Goal: Task Accomplishment & Management: Complete application form

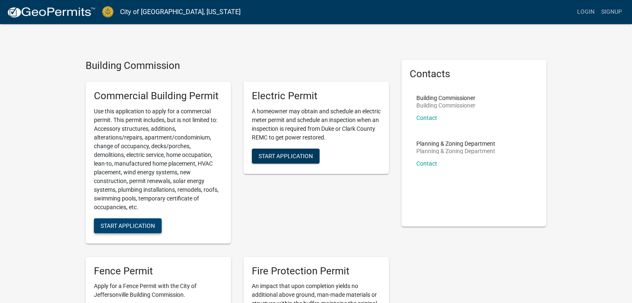
click at [123, 223] on span "Start Application" at bounding box center [128, 225] width 54 height 7
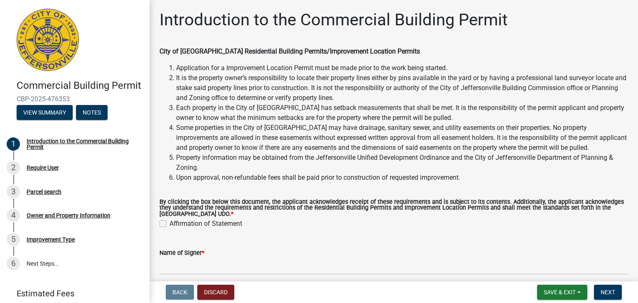
click at [169, 225] on label "Affirmation of Statement" at bounding box center [205, 224] width 73 height 10
click at [169, 224] on input "Affirmation of Statement" at bounding box center [171, 221] width 5 height 5
checkbox input "true"
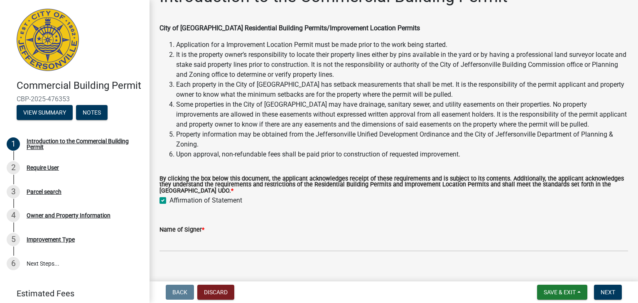
scroll to position [36, 0]
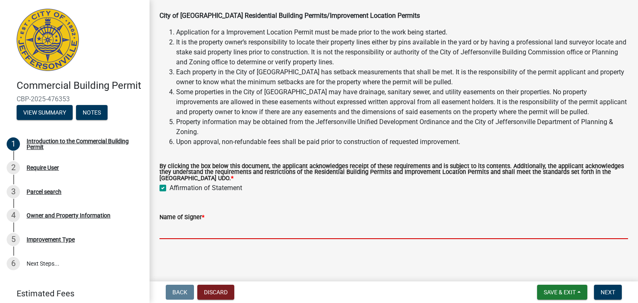
click at [245, 225] on input "Name of Signer *" at bounding box center [393, 230] width 469 height 17
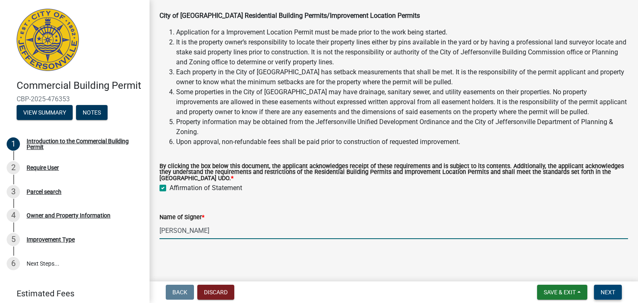
type input "[PERSON_NAME]"
click at [607, 293] on span "Next" at bounding box center [608, 292] width 15 height 7
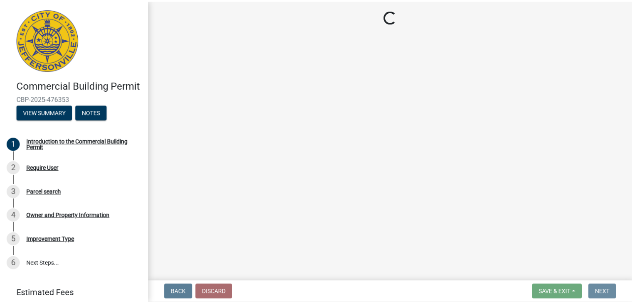
scroll to position [0, 0]
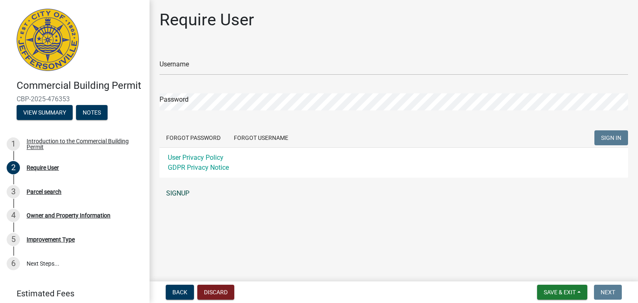
click at [173, 194] on link "SIGNUP" at bounding box center [393, 193] width 469 height 17
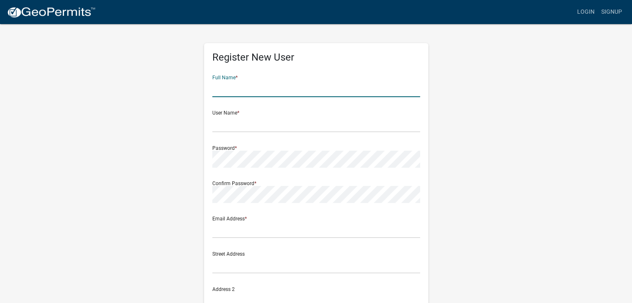
click at [218, 87] on input "text" at bounding box center [316, 88] width 208 height 17
type input "Mitch Metry"
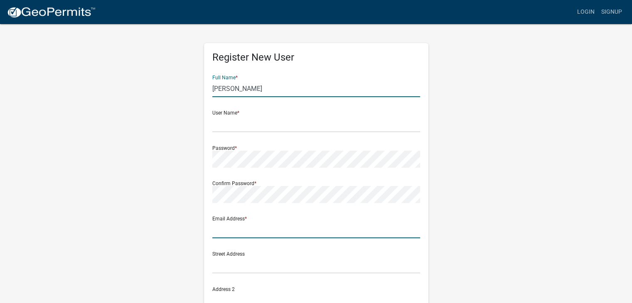
type input "[EMAIL_ADDRESS][DOMAIN_NAME]"
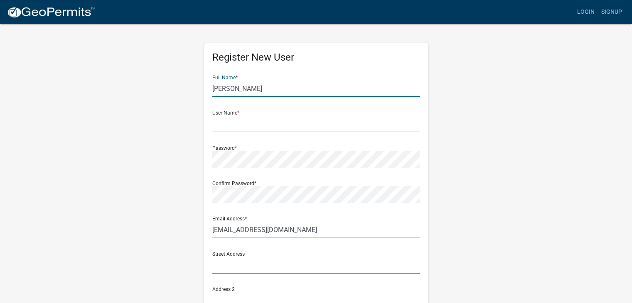
type input "[STREET_ADDRESS][PERSON_NAME]"
type input "[GEOGRAPHIC_DATA]"
type input "[US_STATE]"
type input "40208-2011"
type input "5025487767"
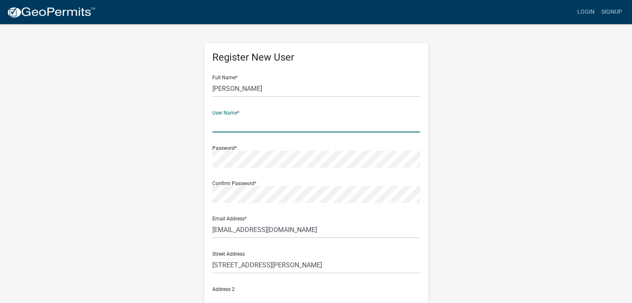
click at [219, 129] on input "text" at bounding box center [316, 123] width 208 height 17
type input "mmetry"
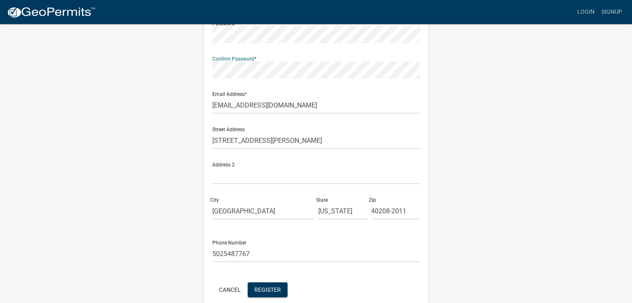
scroll to position [164, 0]
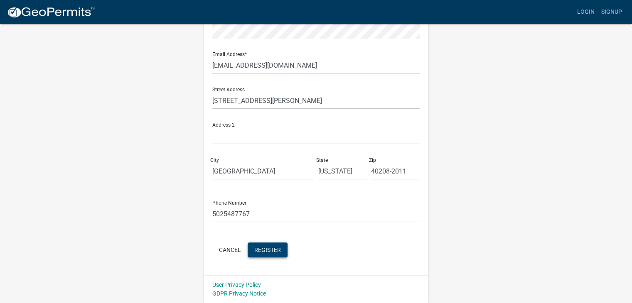
click at [270, 251] on span "Register" at bounding box center [267, 249] width 27 height 7
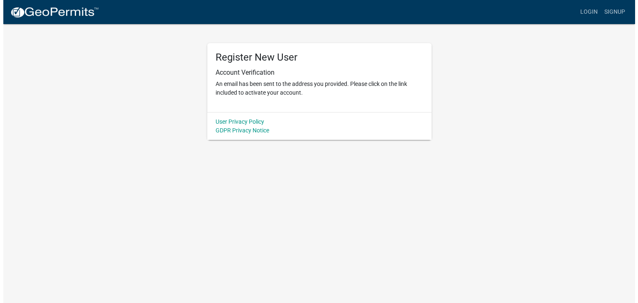
scroll to position [0, 0]
click at [201, 125] on div "Register New User Account Verification An email has been sent to the address yo…" at bounding box center [319, 81] width 237 height 117
click at [261, 85] on p "An email has been sent to the address you provided. Please click on the link in…" at bounding box center [319, 88] width 208 height 17
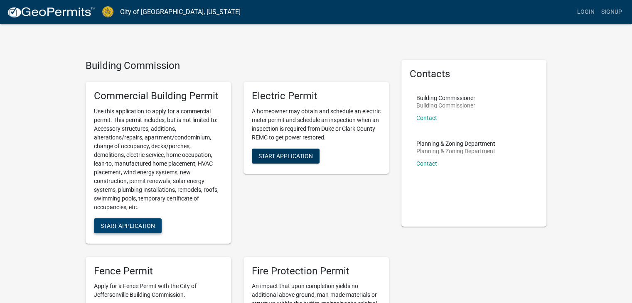
click at [137, 220] on button "Start Application" at bounding box center [128, 225] width 68 height 15
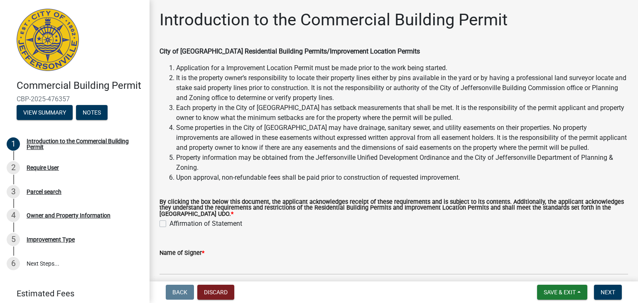
click at [169, 225] on label "Affirmation of Statement" at bounding box center [205, 224] width 73 height 10
click at [169, 224] on input "Affirmation of Statement" at bounding box center [171, 221] width 5 height 5
checkbox input "true"
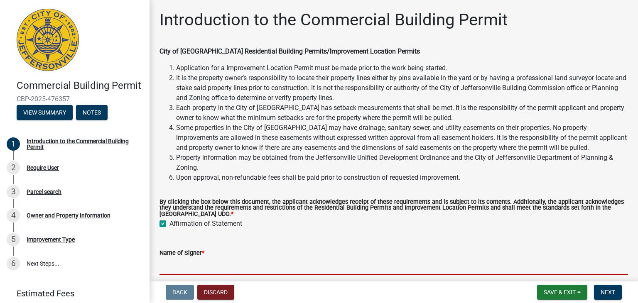
click at [182, 266] on input "Name of Signer *" at bounding box center [393, 266] width 469 height 17
type input "[PERSON_NAME]"
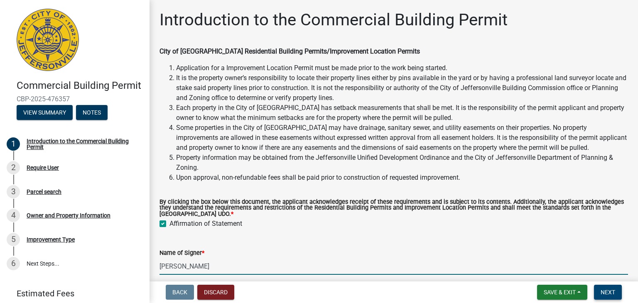
click at [603, 286] on button "Next" at bounding box center [608, 292] width 28 height 15
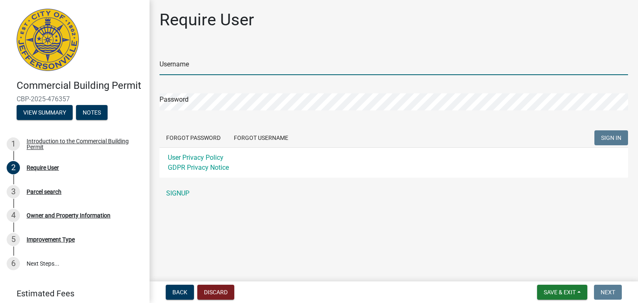
type input "mmetry"
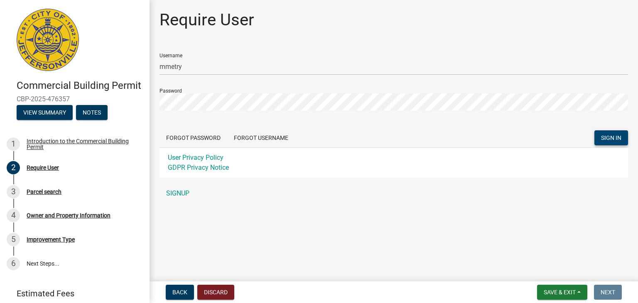
click at [618, 136] on span "SIGN IN" at bounding box center [611, 138] width 20 height 7
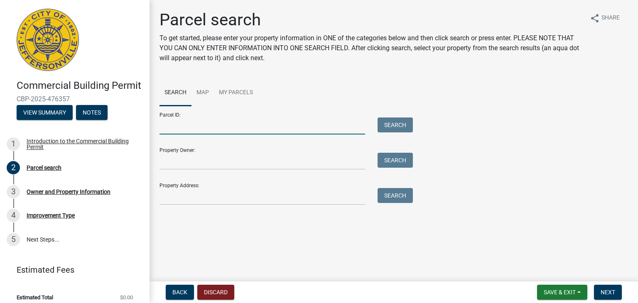
click at [183, 129] on input "Parcel ID:" at bounding box center [262, 126] width 206 height 17
click at [180, 165] on input "Property Owner:" at bounding box center [262, 161] width 206 height 17
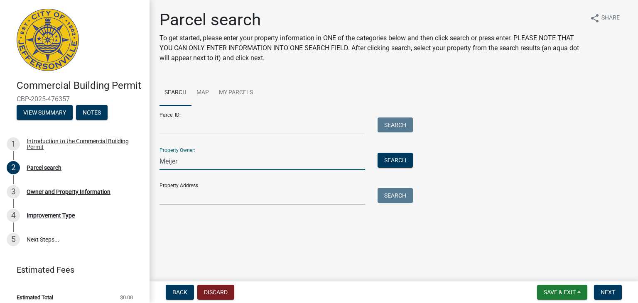
type input "Meijer"
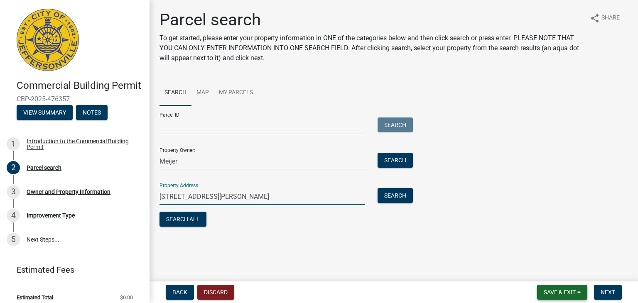
type input "2750 Allison Lane Jeffersonville, IN 47130"
click at [569, 293] on span "Save & Exit" at bounding box center [560, 292] width 32 height 7
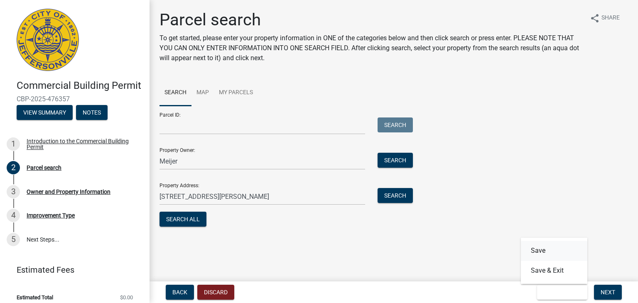
click at [539, 253] on button "Save" at bounding box center [554, 251] width 66 height 20
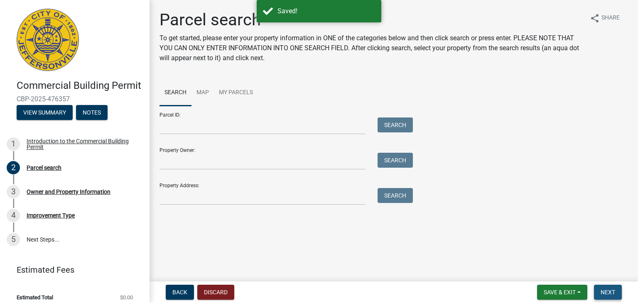
click at [613, 294] on span "Next" at bounding box center [608, 292] width 15 height 7
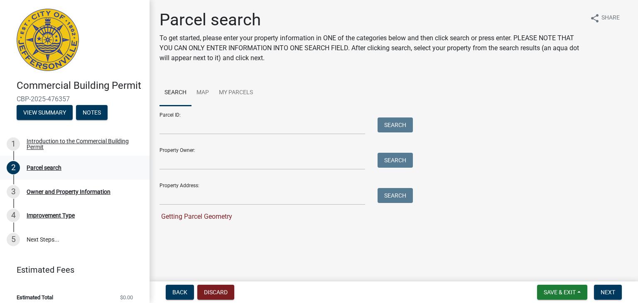
click at [43, 171] on div "Parcel search" at bounding box center [44, 168] width 35 height 6
click at [201, 93] on link "Map" at bounding box center [202, 93] width 22 height 27
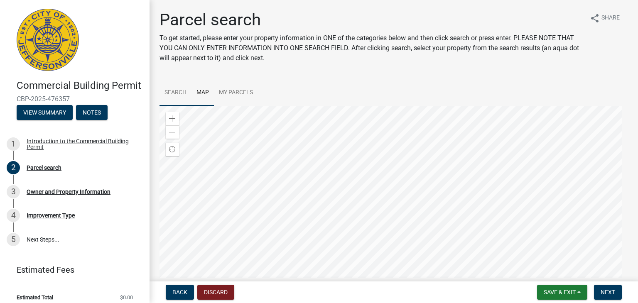
click at [181, 93] on link "Search" at bounding box center [175, 93] width 32 height 27
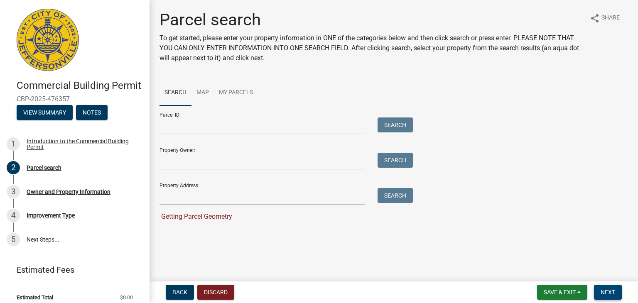
click at [610, 294] on span "Next" at bounding box center [608, 292] width 15 height 7
click at [50, 120] on button "View Summary" at bounding box center [45, 112] width 56 height 15
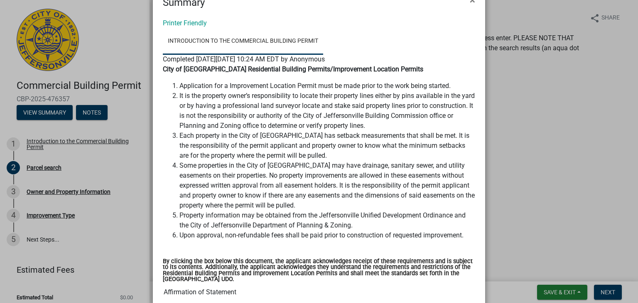
scroll to position [13, 0]
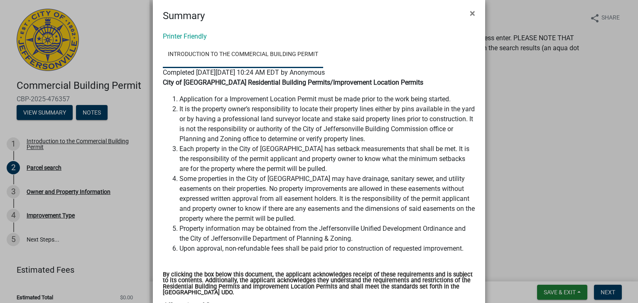
click at [42, 180] on ngb-modal-window "Summary × Printer Friendly Introduction to the Commercial Building Permit Compl…" at bounding box center [319, 151] width 638 height 303
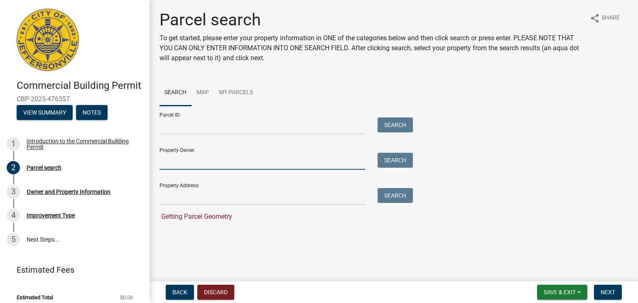
click at [171, 157] on input "Property Owner:" at bounding box center [262, 161] width 206 height 17
type input "Meijer"
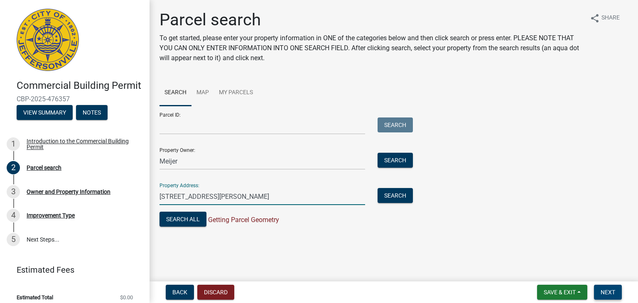
type input "2750 Allison Lane Jeffersonville, IN 47130"
click at [608, 291] on span "Next" at bounding box center [608, 292] width 15 height 7
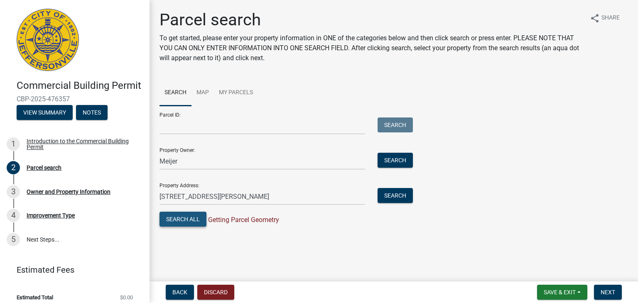
click at [181, 223] on button "Search All" at bounding box center [182, 219] width 47 height 15
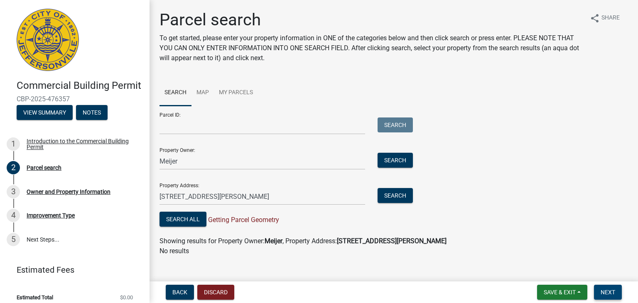
click at [605, 294] on span "Next" at bounding box center [608, 292] width 15 height 7
click at [229, 91] on link "My Parcels" at bounding box center [236, 93] width 44 height 27
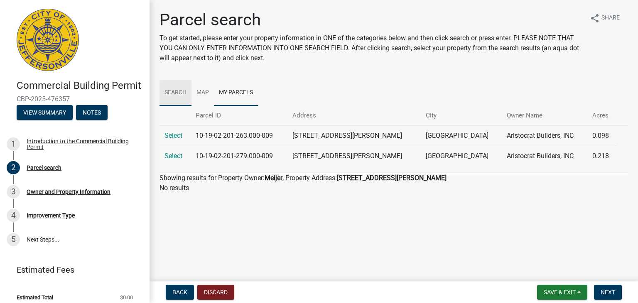
click at [168, 93] on link "Search" at bounding box center [175, 93] width 32 height 27
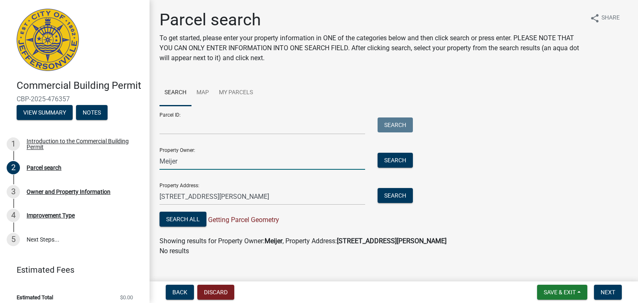
click at [186, 162] on input "Meijer" at bounding box center [262, 161] width 206 height 17
type input "M"
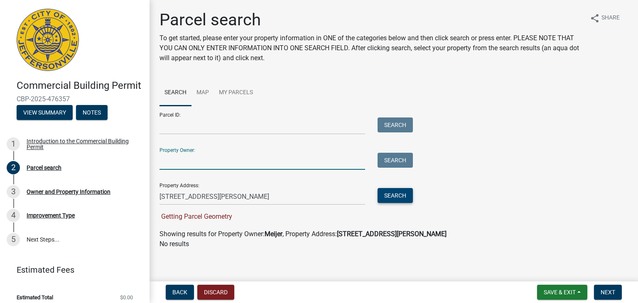
click at [397, 197] on button "Search" at bounding box center [395, 195] width 35 height 15
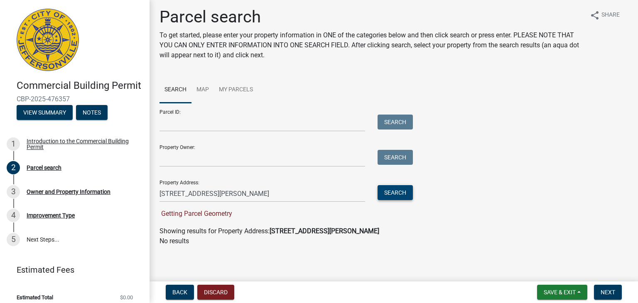
scroll to position [3, 0]
click at [395, 193] on button "Search" at bounding box center [395, 192] width 35 height 15
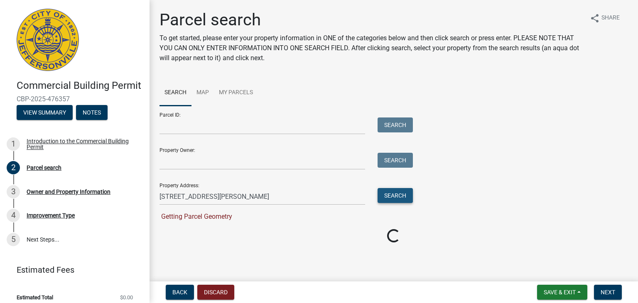
scroll to position [0, 0]
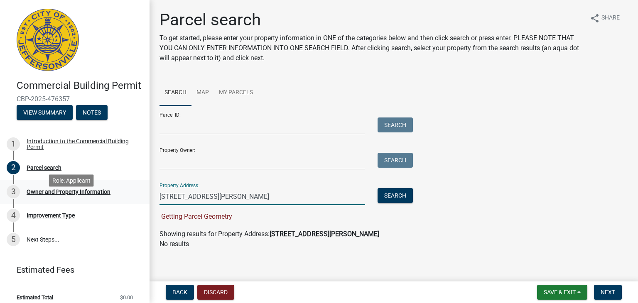
drag, startPoint x: 285, startPoint y: 197, endPoint x: 106, endPoint y: 211, distance: 179.6
click at [114, 218] on div "Commercial Building Permit CBP-2025-476357 View Summary Notes 1 Introduction to…" at bounding box center [319, 151] width 638 height 303
type input "2750 Allison Lane Jeffersonville, IN 47130"
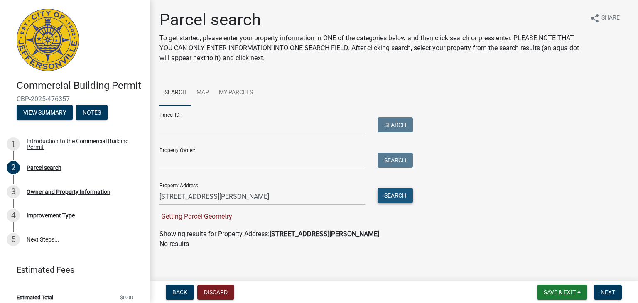
click at [404, 193] on button "Search" at bounding box center [395, 195] width 35 height 15
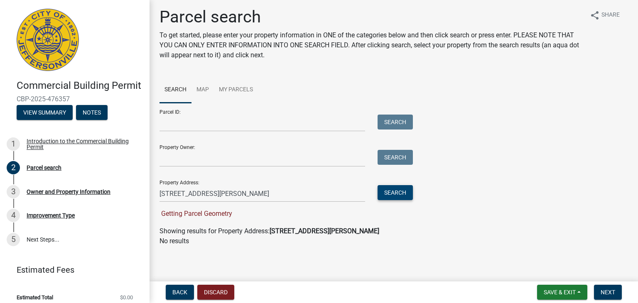
scroll to position [3, 0]
click at [604, 293] on span "Next" at bounding box center [608, 292] width 15 height 7
click at [603, 292] on span "Next" at bounding box center [608, 292] width 15 height 7
click at [611, 290] on span "Next" at bounding box center [608, 292] width 15 height 7
click at [336, 194] on input "2750 Allison Lane Jeffersonville, IN 47130" at bounding box center [262, 193] width 206 height 17
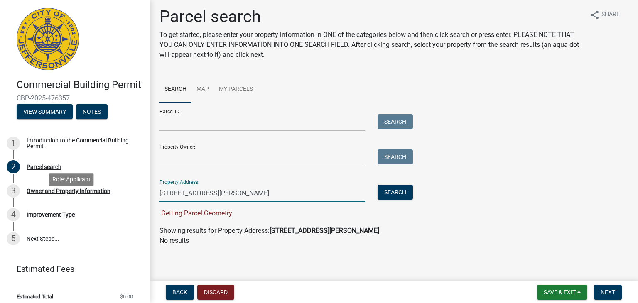
scroll to position [0, 0]
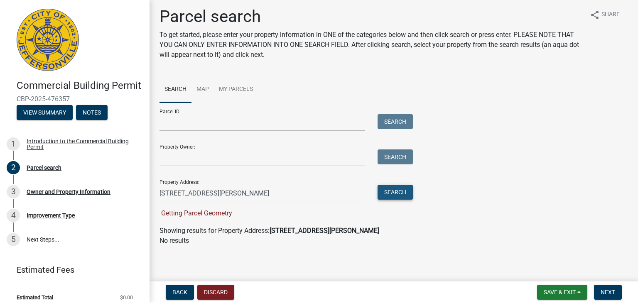
click at [392, 195] on button "Search" at bounding box center [395, 192] width 35 height 15
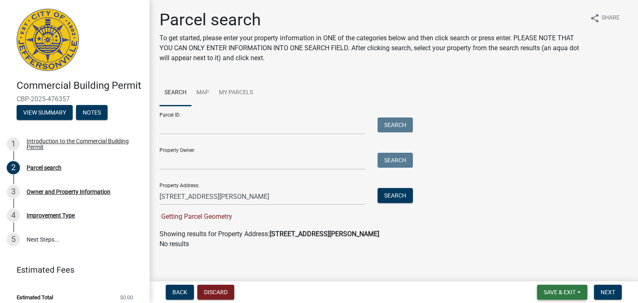
click at [546, 292] on span "Save & Exit" at bounding box center [560, 292] width 32 height 7
click at [535, 249] on button "Save" at bounding box center [554, 251] width 66 height 20
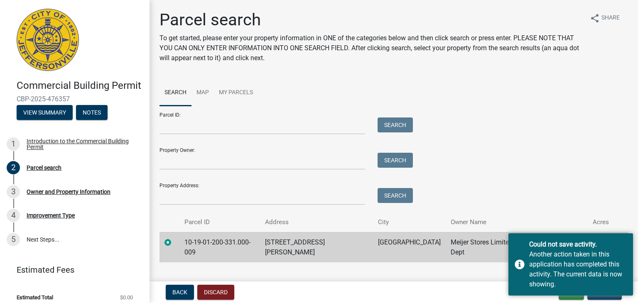
click at [523, 147] on div "Parcel ID: Search Property Owner: Search Property Address: Search" at bounding box center [393, 155] width 469 height 99
click at [493, 273] on main "Parcel search To get started, please enter your property information in ONE of …" at bounding box center [394, 139] width 488 height 278
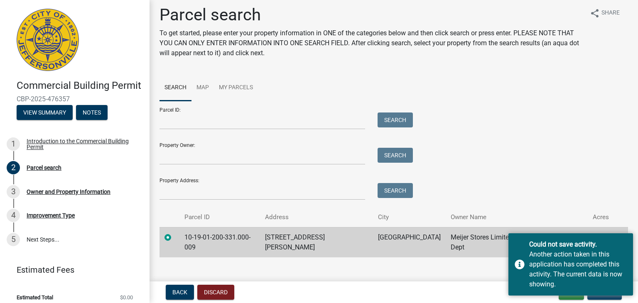
scroll to position [7, 0]
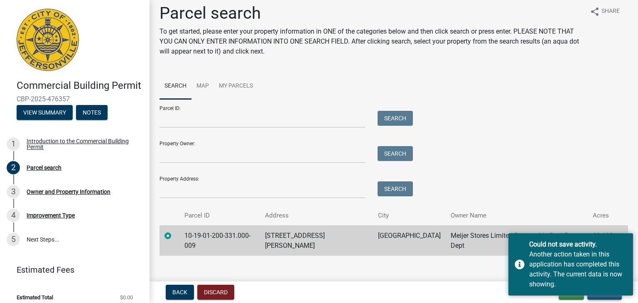
click at [606, 297] on button "Update" at bounding box center [604, 292] width 34 height 15
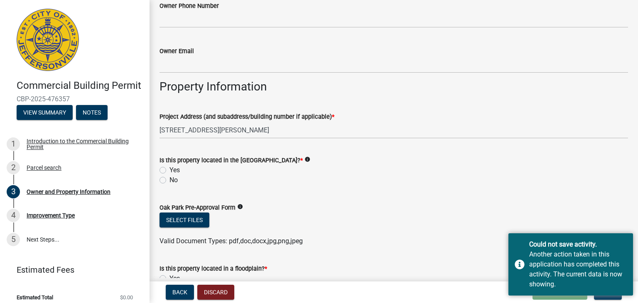
scroll to position [415, 0]
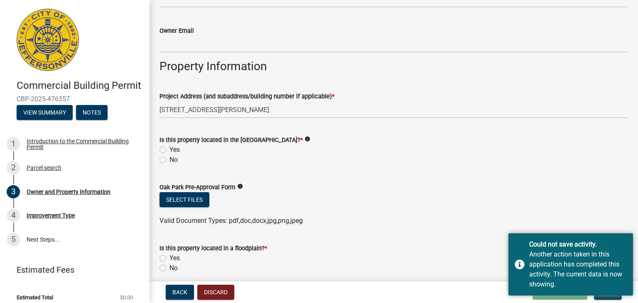
click at [169, 161] on label "No" at bounding box center [173, 160] width 8 height 10
click at [169, 160] on input "No" at bounding box center [171, 157] width 5 height 5
radio input "true"
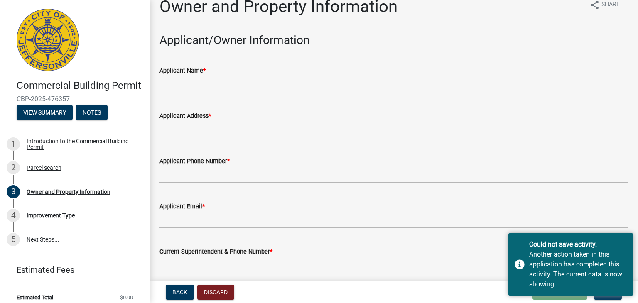
scroll to position [0, 0]
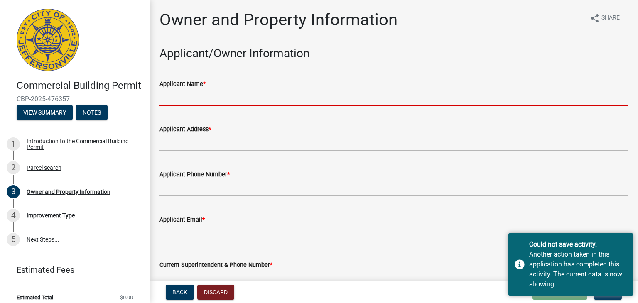
drag, startPoint x: 187, startPoint y: 94, endPoint x: 193, endPoint y: 94, distance: 5.8
click at [187, 94] on input "Applicant Name *" at bounding box center [393, 97] width 469 height 17
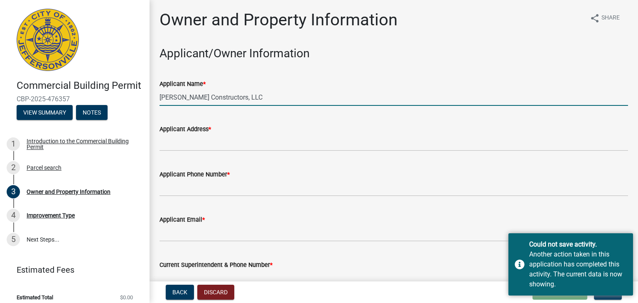
type input "[PERSON_NAME] Constructors, LLC"
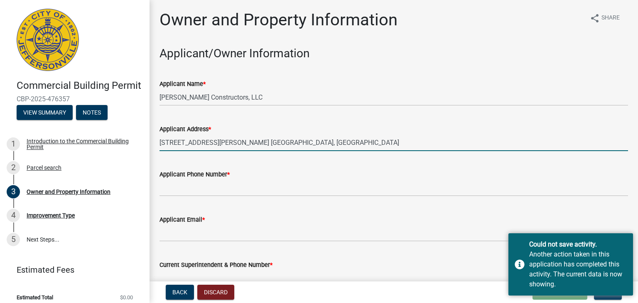
type input "217 E. Burnett Ave. Louisville, KY"
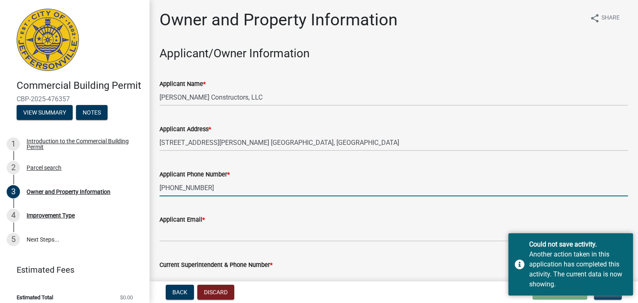
type input "502-548-7767"
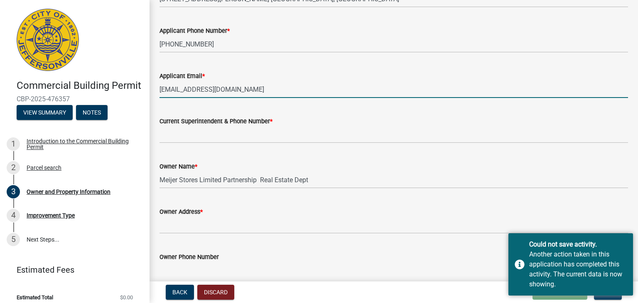
scroll to position [166, 0]
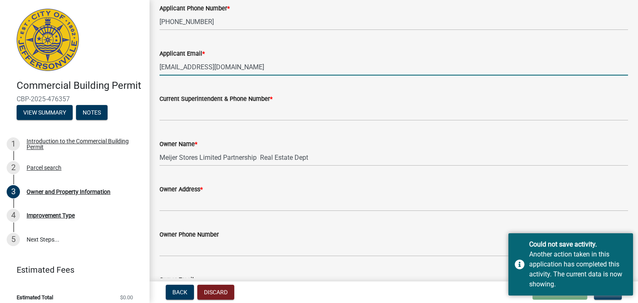
type input "[EMAIL_ADDRESS][DOMAIN_NAME]"
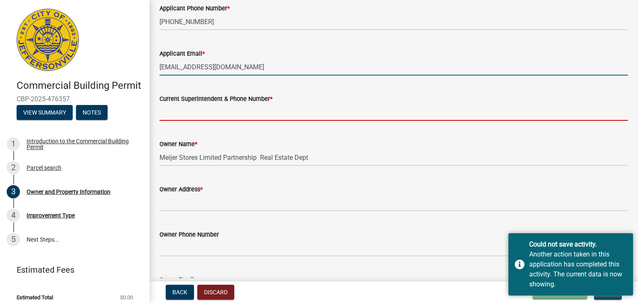
click at [196, 111] on input "Current Superintendent & Phone Number *" at bounding box center [393, 112] width 469 height 17
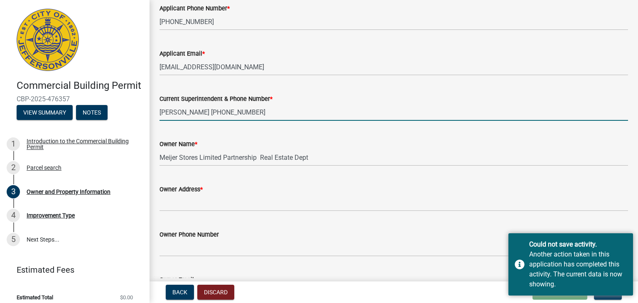
type input "Jimmy Sosnicki 502-232-5952"
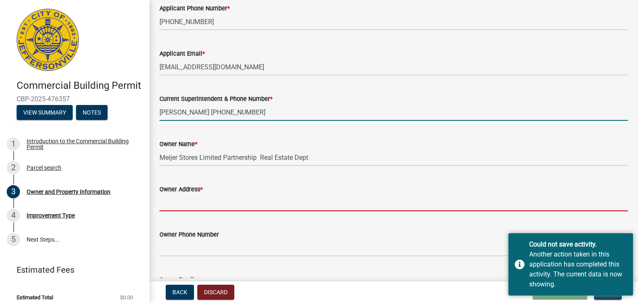
click at [192, 201] on input "Owner Address *" at bounding box center [393, 202] width 469 height 17
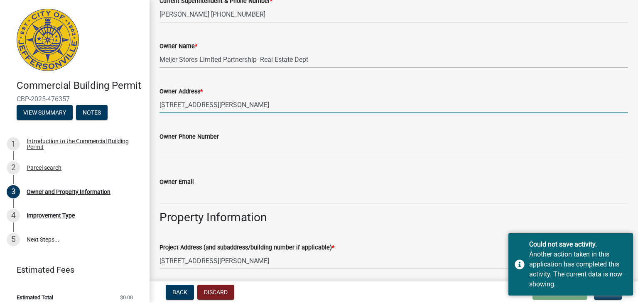
scroll to position [291, 0]
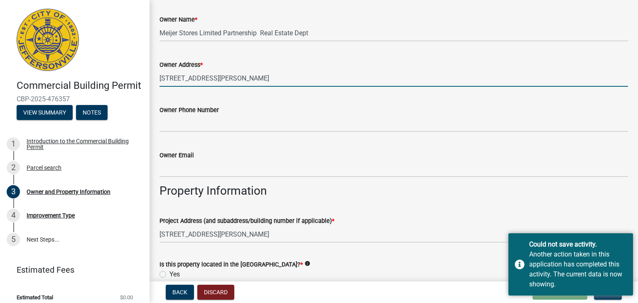
type input "2750 Allison Lane, Jeffersonville, IN 47130"
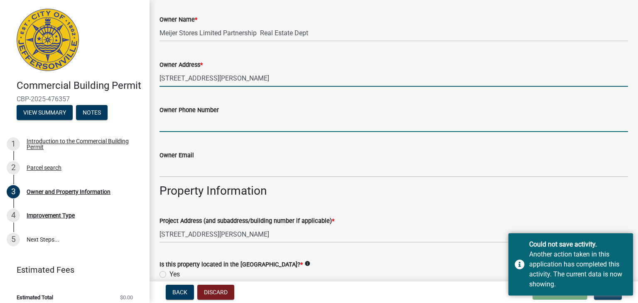
click at [186, 124] on input "Owner Phone Number" at bounding box center [393, 123] width 469 height 17
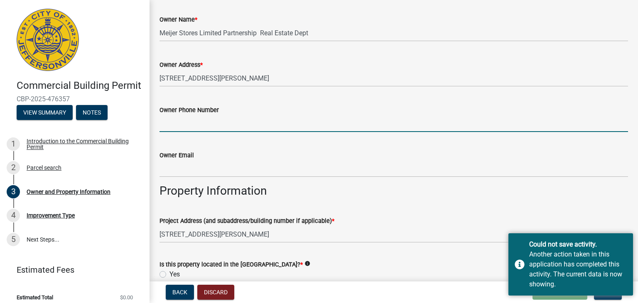
click at [196, 122] on input "Owner Phone Number" at bounding box center [393, 123] width 469 height 17
type input "989-424-9027"
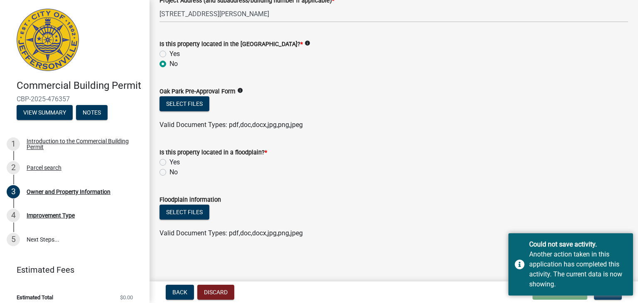
scroll to position [512, 0]
type input "gabrielle.wilson@meijer.com"
click at [169, 171] on label "No" at bounding box center [173, 172] width 8 height 10
click at [169, 171] on input "No" at bounding box center [171, 169] width 5 height 5
radio input "true"
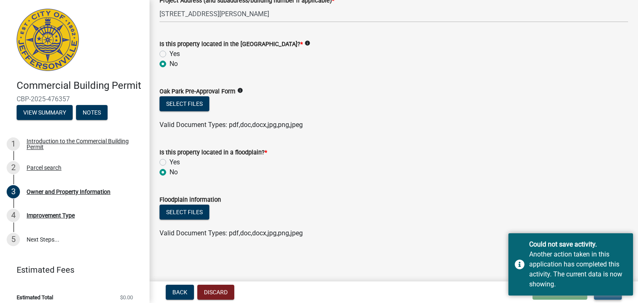
click at [604, 297] on button "Next" at bounding box center [608, 292] width 28 height 15
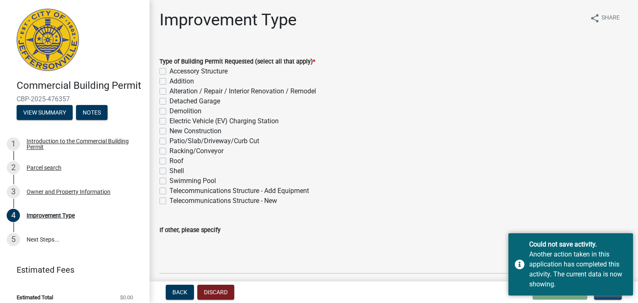
click at [169, 91] on label "Alteration / Repair / Interior Renovation / Remodel" at bounding box center [242, 91] width 147 height 10
click at [169, 91] on input "Alteration / Repair / Interior Renovation / Remodel" at bounding box center [171, 88] width 5 height 5
checkbox input "true"
checkbox input "false"
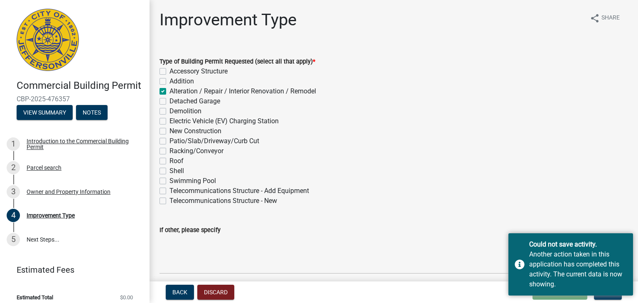
checkbox input "true"
checkbox input "false"
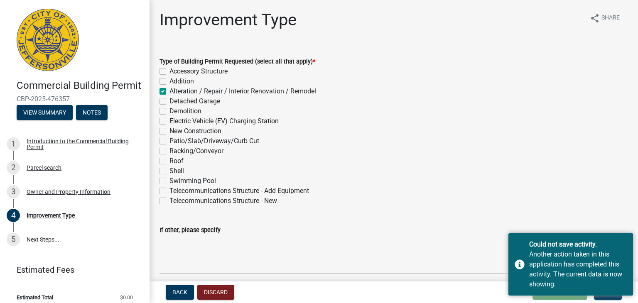
checkbox input "false"
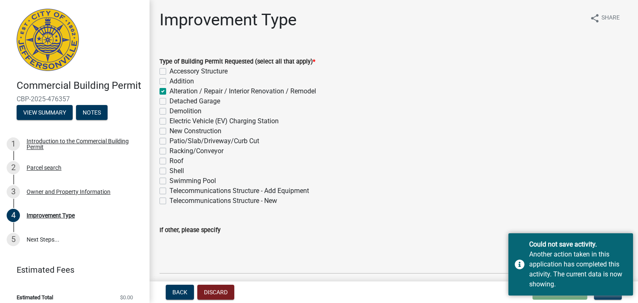
checkbox input "false"
click at [169, 112] on label "Demolition" at bounding box center [185, 111] width 32 height 10
click at [169, 112] on input "Demolition" at bounding box center [171, 108] width 5 height 5
checkbox input "true"
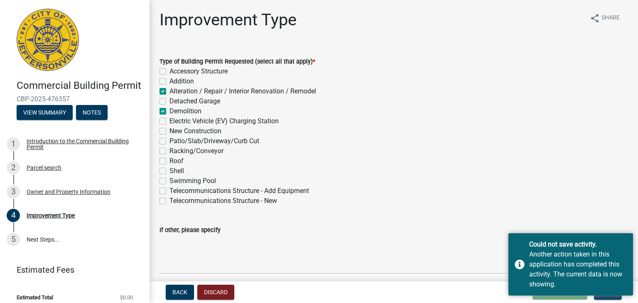
checkbox input "false"
checkbox input "true"
checkbox input "false"
checkbox input "true"
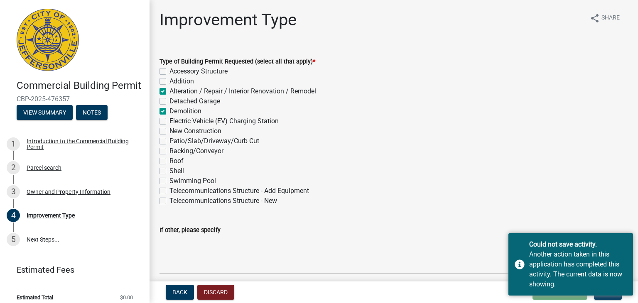
checkbox input "false"
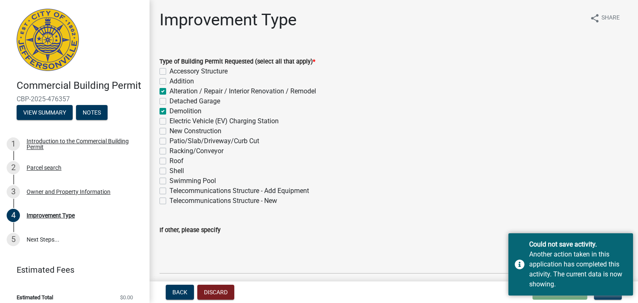
checkbox input "false"
click at [169, 132] on label "New Construction" at bounding box center [195, 131] width 52 height 10
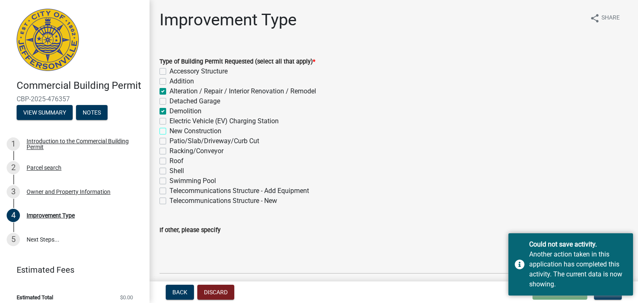
click at [169, 132] on input "New Construction" at bounding box center [171, 128] width 5 height 5
checkbox input "true"
checkbox input "false"
checkbox input "true"
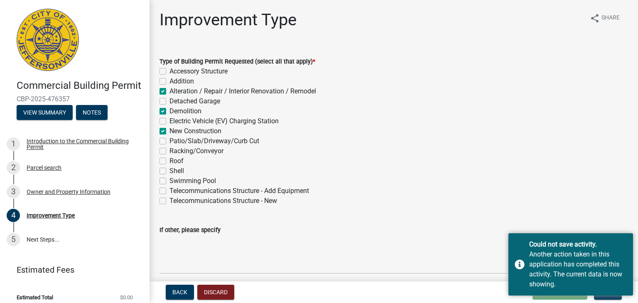
checkbox input "false"
checkbox input "true"
checkbox input "false"
checkbox input "true"
checkbox input "false"
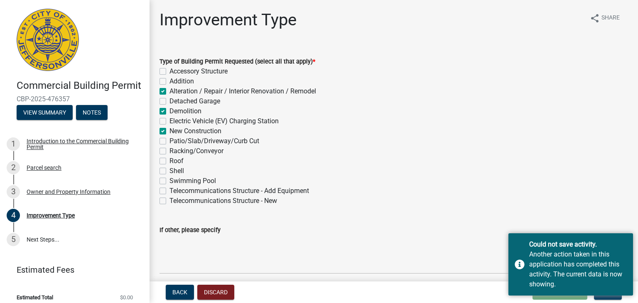
checkbox input "false"
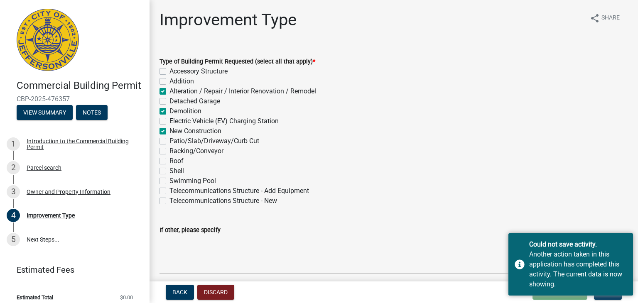
checkbox input "false"
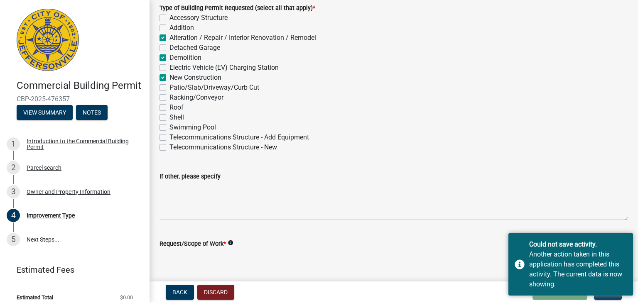
scroll to position [125, 0]
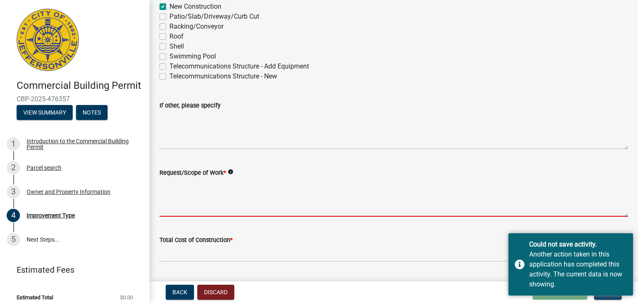
click at [174, 196] on textarea "Request/Scope of Work *" at bounding box center [393, 197] width 469 height 39
click at [172, 193] on textarea "Request/Scope of Work *" at bounding box center [393, 197] width 469 height 39
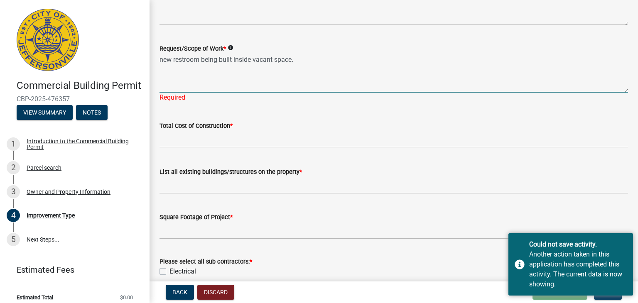
scroll to position [249, 0]
type textarea "new restroom being built inside vacant space."
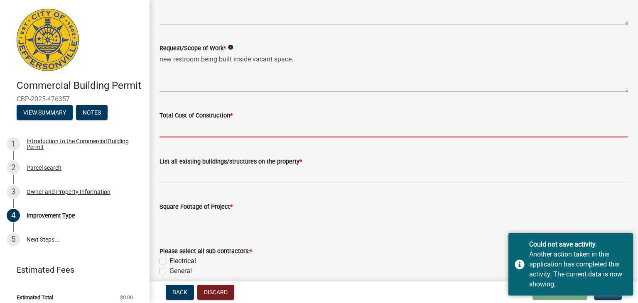
click at [170, 125] on input "text" at bounding box center [393, 128] width 469 height 17
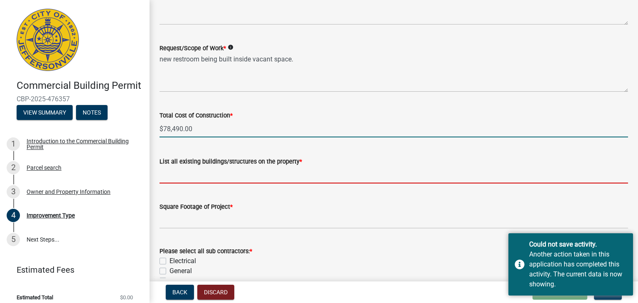
type input "78490"
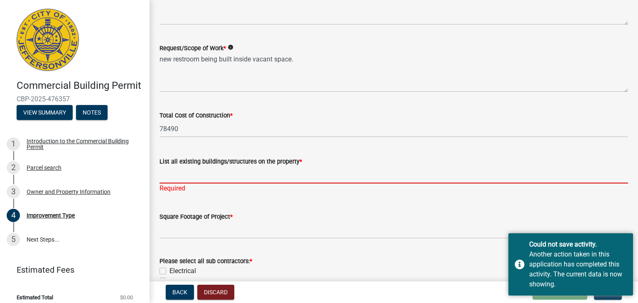
click at [175, 180] on input "List all existing buildings/structures on the property *" at bounding box center [393, 175] width 469 height 17
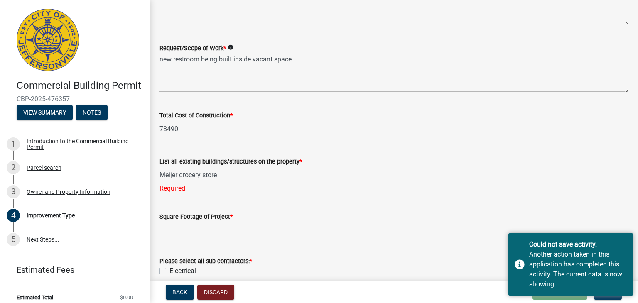
type input "Meijer grocery store"
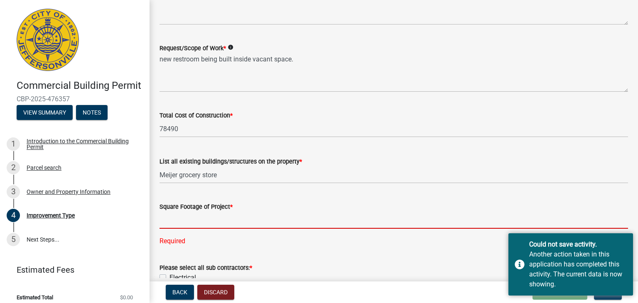
click at [174, 218] on input "text" at bounding box center [393, 220] width 469 height 17
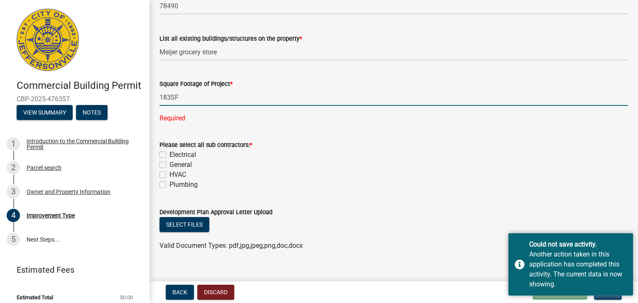
scroll to position [385, 0]
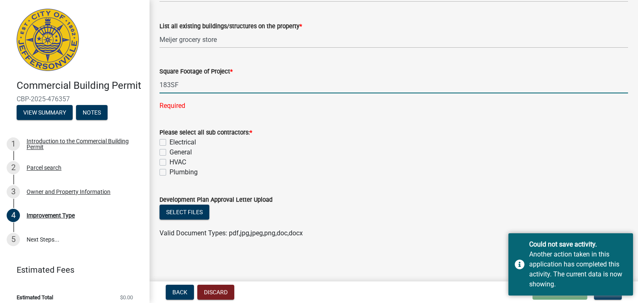
type input "183"
click at [169, 143] on label "Electrical" at bounding box center [182, 142] width 27 height 10
click at [169, 143] on input "Electrical" at bounding box center [171, 139] width 5 height 5
checkbox input "true"
checkbox input "false"
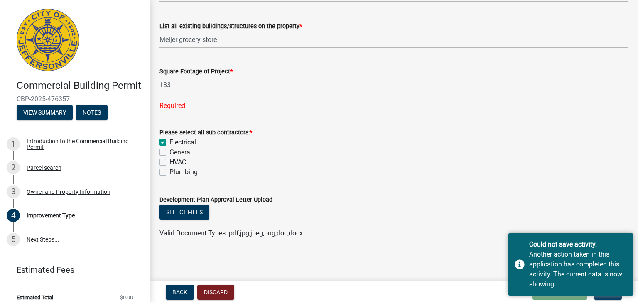
checkbox input "false"
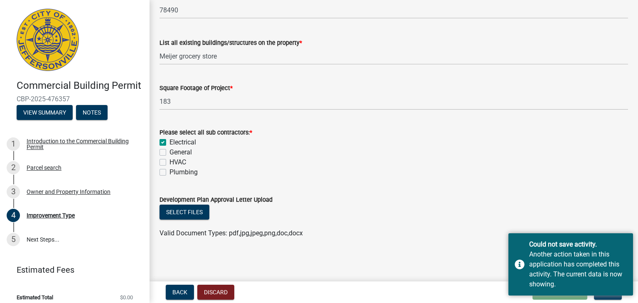
click at [169, 153] on label "General" at bounding box center [180, 152] width 22 height 10
click at [169, 153] on input "General" at bounding box center [171, 149] width 5 height 5
checkbox input "true"
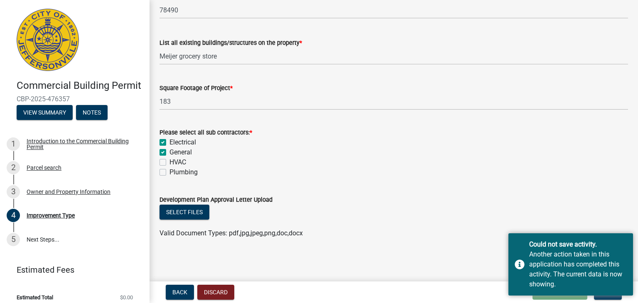
checkbox input "false"
click at [169, 160] on label "HVAC" at bounding box center [177, 162] width 17 height 10
click at [169, 160] on input "HVAC" at bounding box center [171, 159] width 5 height 5
checkbox input "true"
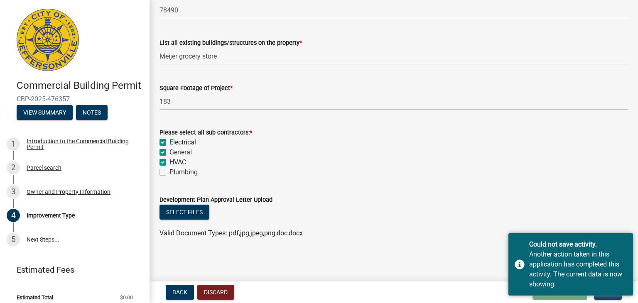
checkbox input "true"
click at [169, 172] on label "Plumbing" at bounding box center [183, 172] width 28 height 10
click at [169, 172] on input "Plumbing" at bounding box center [171, 169] width 5 height 5
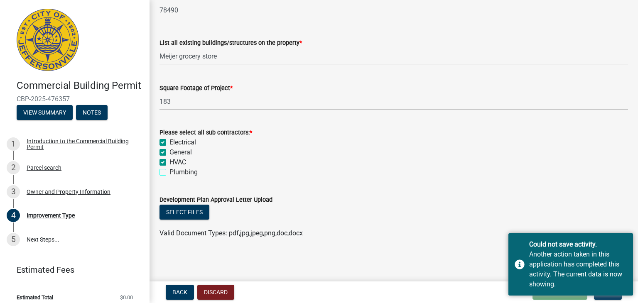
checkbox input "true"
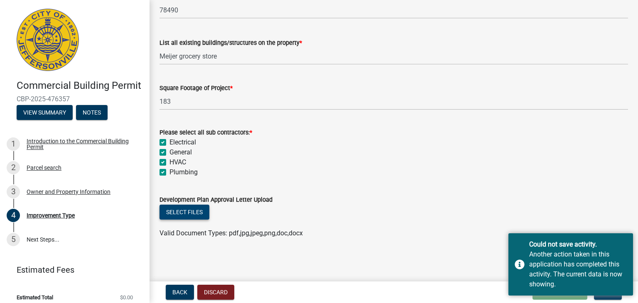
click at [187, 208] on button "Select files" at bounding box center [184, 212] width 50 height 15
click at [611, 296] on button "Next" at bounding box center [608, 292] width 28 height 15
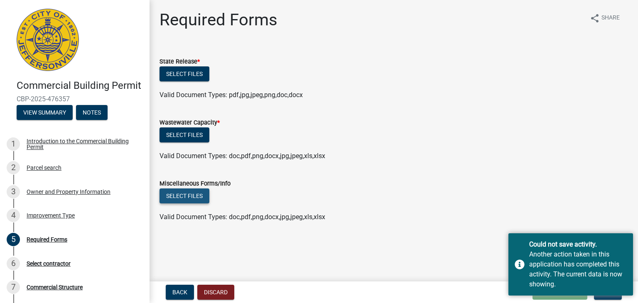
click at [181, 200] on button "Select files" at bounding box center [184, 196] width 50 height 15
click at [184, 197] on button "Select files" at bounding box center [184, 196] width 50 height 15
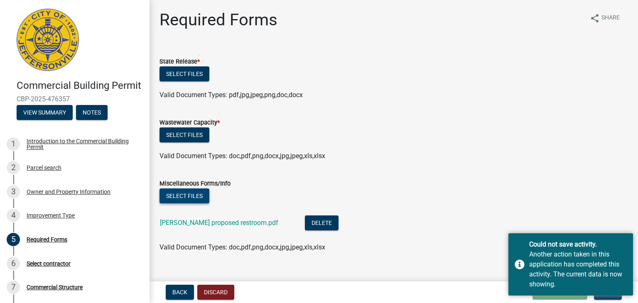
scroll to position [14, 0]
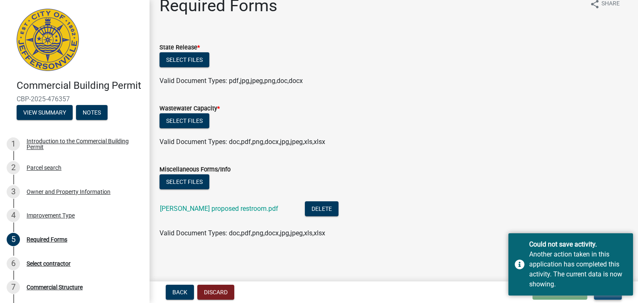
click at [608, 298] on button "Next" at bounding box center [608, 292] width 28 height 15
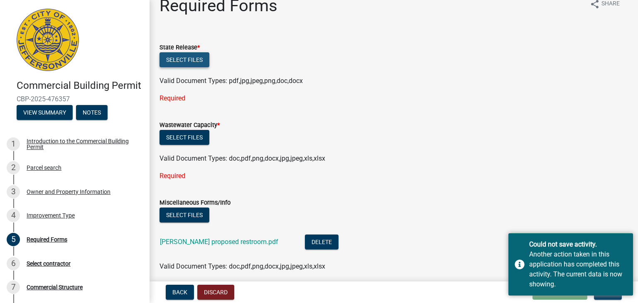
click at [181, 63] on button "Select files" at bounding box center [184, 59] width 50 height 15
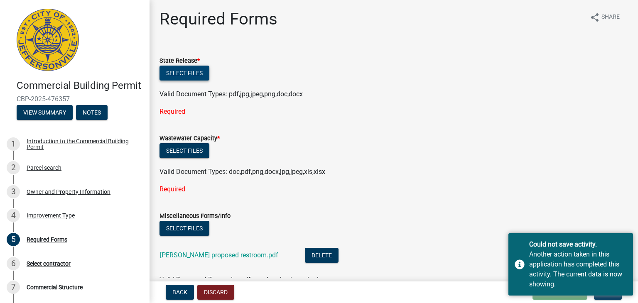
scroll to position [0, 0]
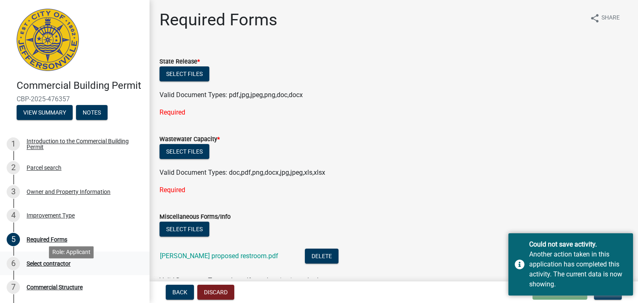
click at [40, 267] on div "Select contractor" at bounding box center [49, 264] width 44 height 6
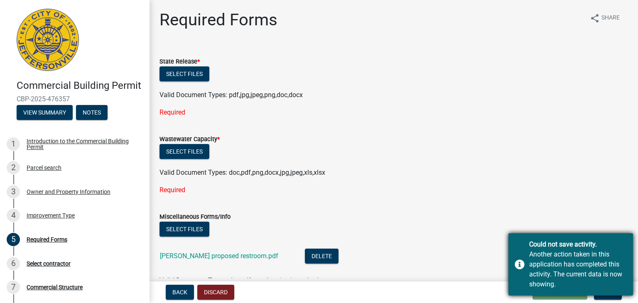
click at [525, 265] on div "Could not save activity. Another action taken in this application has completed…" at bounding box center [570, 264] width 125 height 62
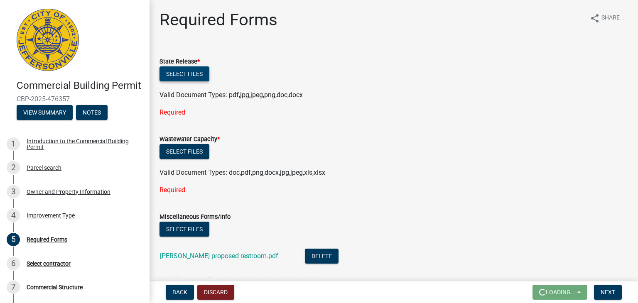
click at [188, 77] on button "Select files" at bounding box center [184, 73] width 50 height 15
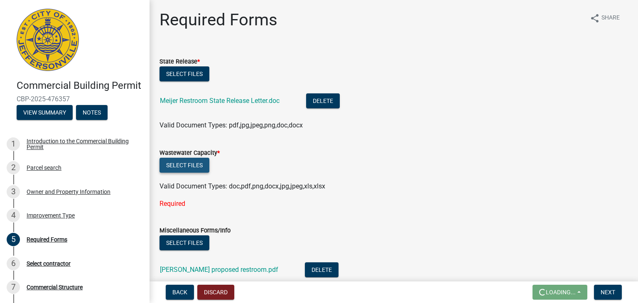
click at [182, 165] on button "Select files" at bounding box center [184, 165] width 50 height 15
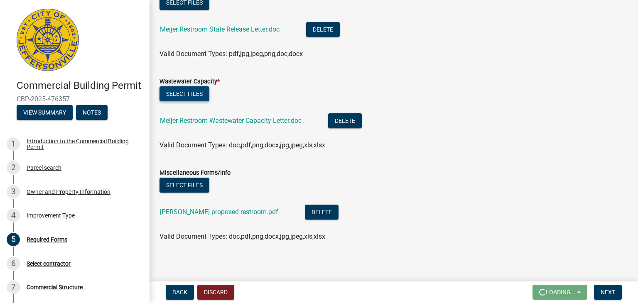
scroll to position [75, 0]
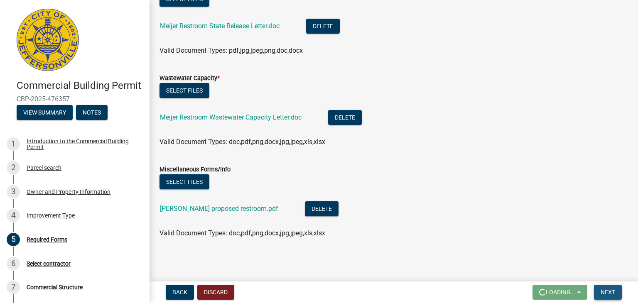
click at [609, 296] on button "Next" at bounding box center [608, 292] width 28 height 15
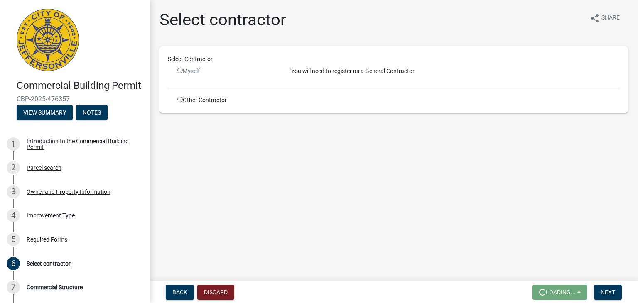
click at [179, 72] on input "radio" at bounding box center [179, 70] width 5 height 5
click at [179, 70] on input "radio" at bounding box center [179, 70] width 5 height 5
radio input "false"
click at [290, 79] on div "You will need to register as a General Contractor." at bounding box center [455, 74] width 341 height 15
click at [181, 98] on input "radio" at bounding box center [179, 99] width 5 height 5
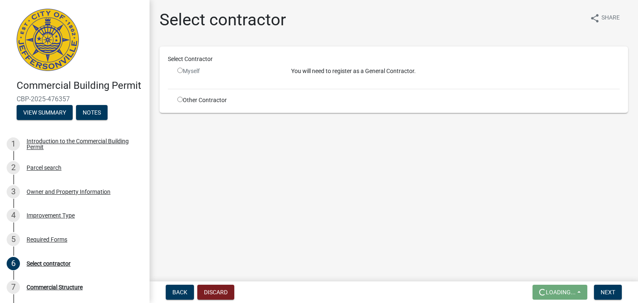
radio input "true"
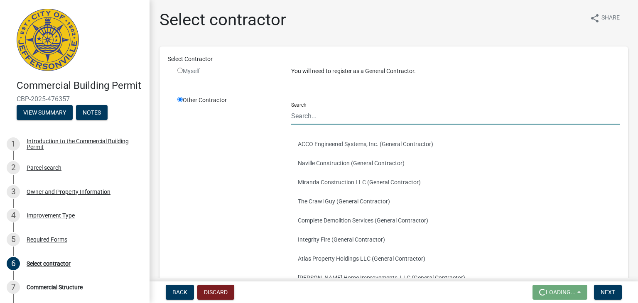
click at [294, 118] on input "Search" at bounding box center [455, 116] width 329 height 17
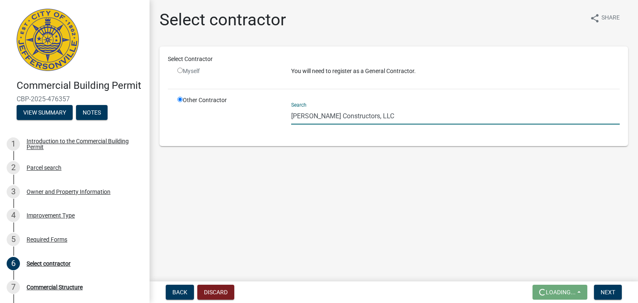
type input "[PERSON_NAME] Constructors, LLC"
click at [364, 184] on main "Select contractor share Share Select Contractor Myself You will need to registe…" at bounding box center [394, 139] width 488 height 278
click at [604, 292] on span "Next" at bounding box center [608, 292] width 15 height 7
click at [178, 100] on input "radio" at bounding box center [179, 99] width 5 height 5
click at [180, 71] on input "radio" at bounding box center [179, 70] width 5 height 5
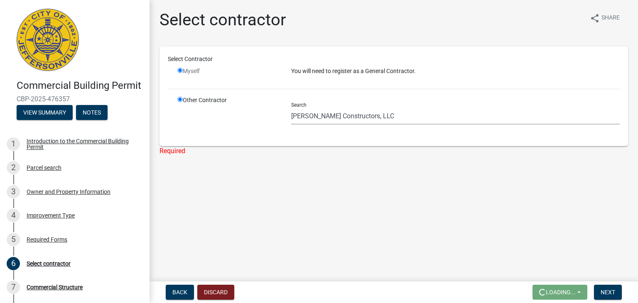
radio input "false"
radio input "true"
click at [180, 70] on input "radio" at bounding box center [179, 70] width 5 height 5
radio input "false"
radio input "true"
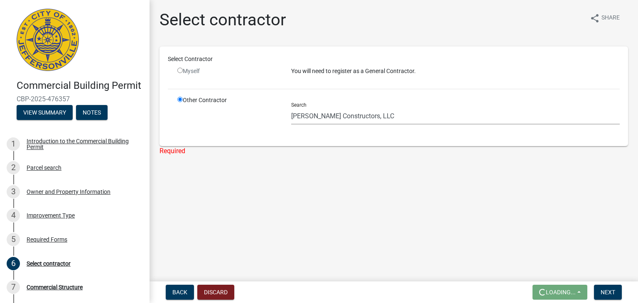
click at [343, 79] on div "You will need to register as a General Contractor." at bounding box center [455, 74] width 341 height 15
drag, startPoint x: 380, startPoint y: 117, endPoint x: 209, endPoint y: 111, distance: 170.4
click at [209, 111] on div "Other Contractor Search [PERSON_NAME] Constructors, LLC" at bounding box center [398, 117] width 455 height 42
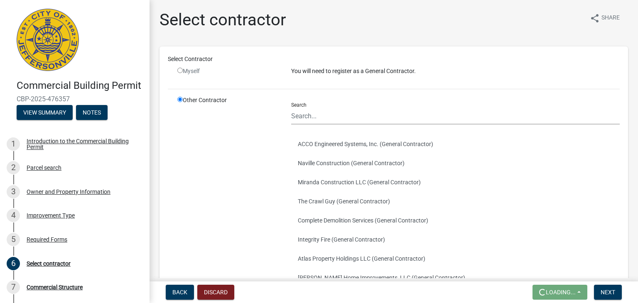
click at [181, 70] on input "radio" at bounding box center [179, 70] width 5 height 5
radio input "false"
radio input "true"
click at [179, 69] on input "radio" at bounding box center [179, 70] width 5 height 5
radio input "false"
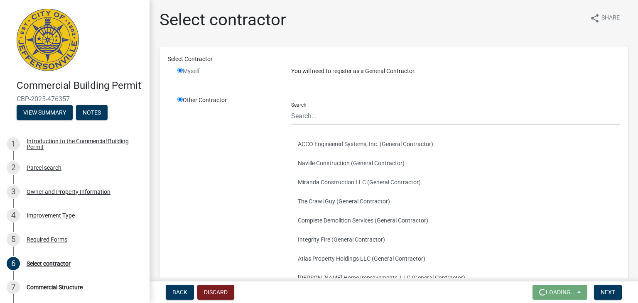
radio input "true"
click at [179, 69] on input "radio" at bounding box center [179, 70] width 5 height 5
radio input "false"
radio input "true"
click at [190, 73] on div "Myself" at bounding box center [227, 71] width 101 height 9
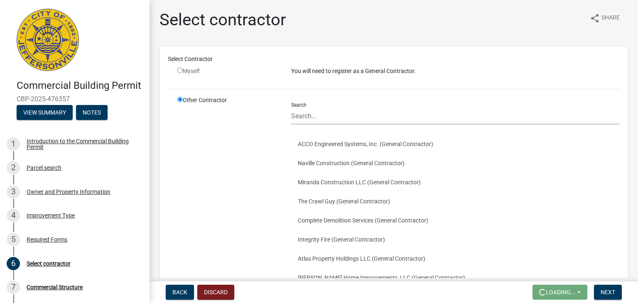
click at [298, 81] on div "You will need to register as a General Contractor." at bounding box center [455, 74] width 341 height 15
click at [181, 100] on input "radio" at bounding box center [179, 99] width 5 height 5
click at [212, 286] on button "Discard" at bounding box center [215, 292] width 37 height 15
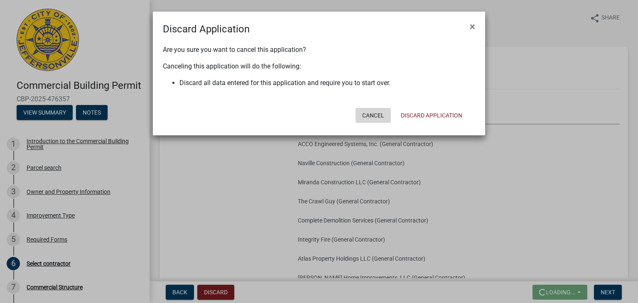
click at [372, 115] on button "Cancel" at bounding box center [373, 115] width 35 height 15
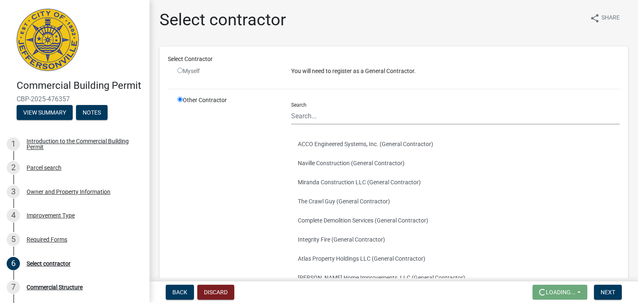
click at [191, 79] on div "Myself" at bounding box center [228, 74] width 114 height 15
click at [180, 71] on input "radio" at bounding box center [179, 70] width 5 height 5
radio input "false"
radio input "true"
click at [180, 71] on input "radio" at bounding box center [179, 70] width 5 height 5
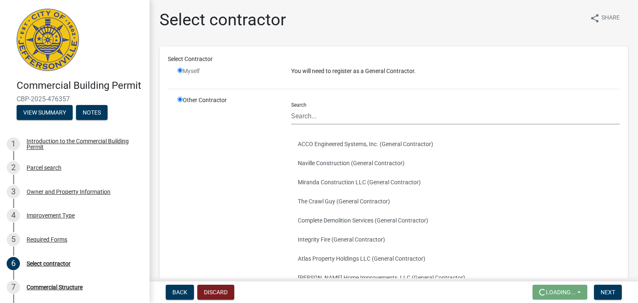
radio input "false"
radio input "true"
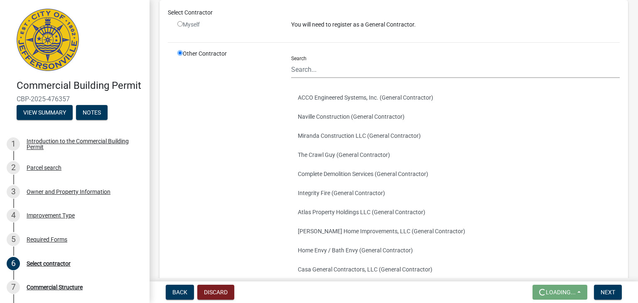
scroll to position [45, 0]
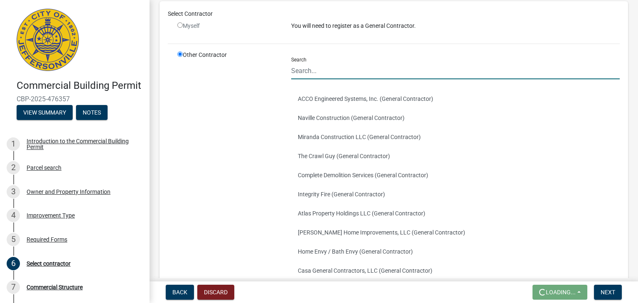
click at [301, 74] on input "Search" at bounding box center [455, 70] width 329 height 17
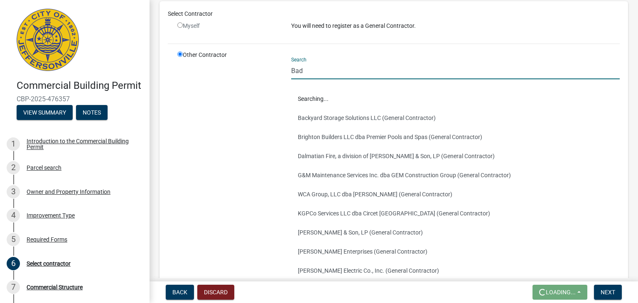
scroll to position [0, 0]
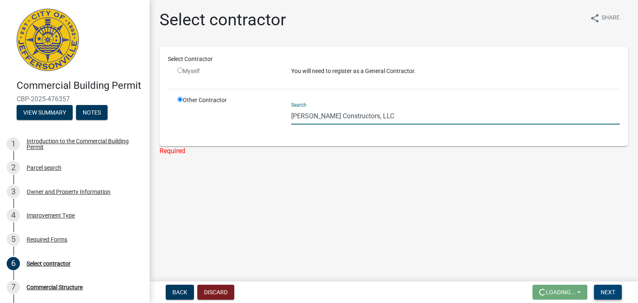
type input "[PERSON_NAME] Constructors, LLC"
click at [604, 289] on span "Next" at bounding box center [608, 292] width 15 height 7
click at [174, 152] on div "Required" at bounding box center [393, 151] width 469 height 10
click at [50, 267] on div "Select contractor" at bounding box center [49, 264] width 44 height 6
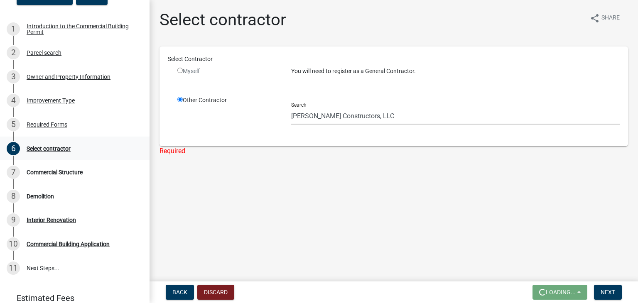
scroll to position [125, 0]
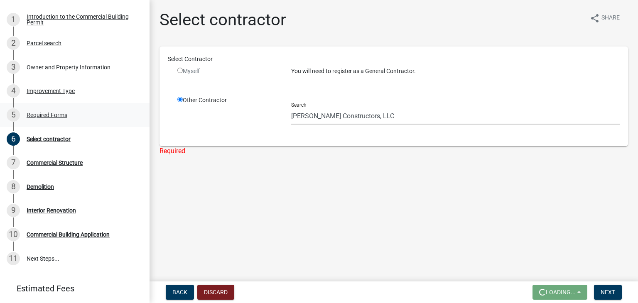
click at [48, 118] on div "Required Forms" at bounding box center [47, 115] width 41 height 6
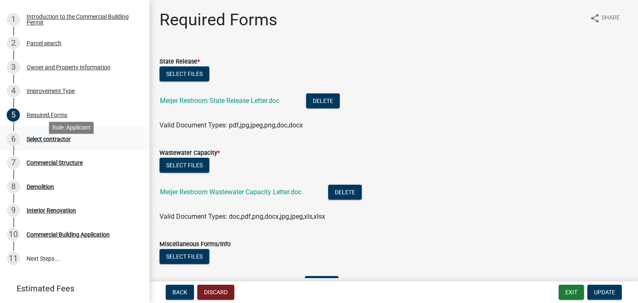
click at [42, 142] on div "Select contractor" at bounding box center [49, 139] width 44 height 6
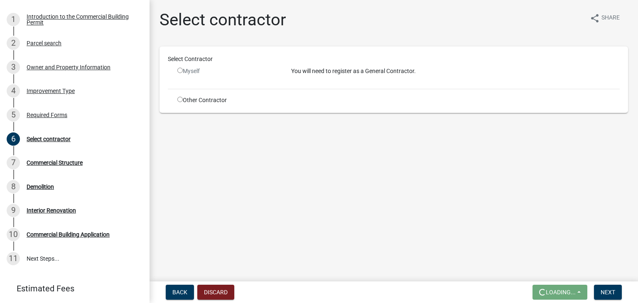
click at [182, 69] on input "radio" at bounding box center [179, 70] width 5 height 5
click at [180, 70] on input "radio" at bounding box center [179, 70] width 5 height 5
radio input "false"
click at [53, 166] on div "Commercial Structure" at bounding box center [55, 163] width 56 height 6
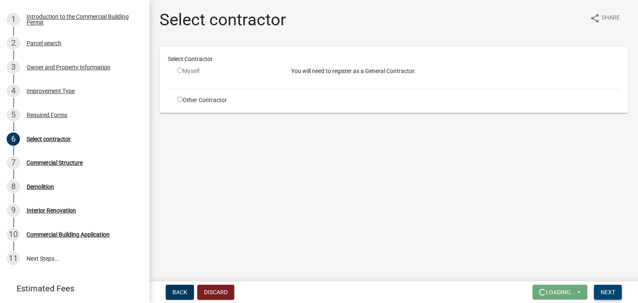
click at [606, 291] on span "Next" at bounding box center [608, 292] width 15 height 7
click at [353, 96] on div "Other Contractor" at bounding box center [398, 100] width 455 height 9
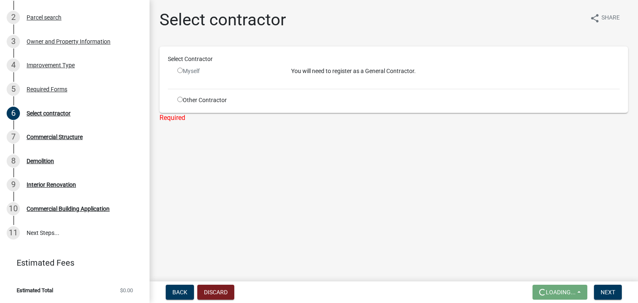
click at [179, 100] on input "radio" at bounding box center [179, 99] width 5 height 5
radio input "true"
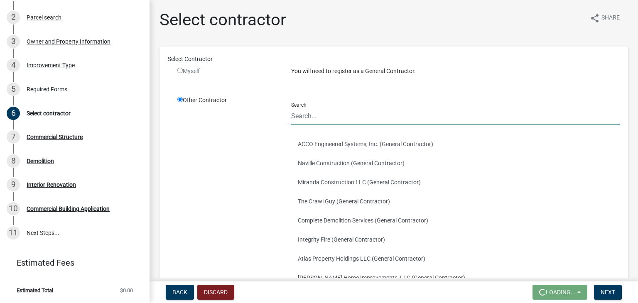
click at [308, 120] on input "Search" at bounding box center [455, 116] width 329 height 17
type input "[PERSON_NAME] Constructors, LLC"
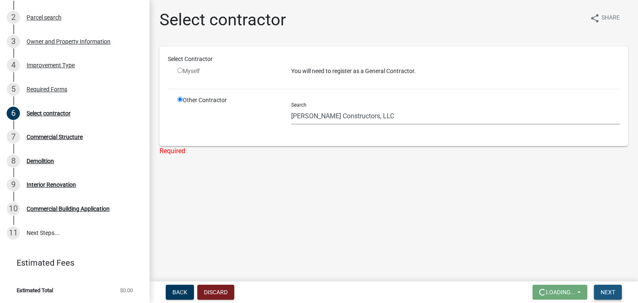
click at [610, 290] on span "Next" at bounding box center [608, 292] width 15 height 7
click at [41, 114] on div "Select contractor" at bounding box center [49, 113] width 44 height 6
click at [178, 70] on input "radio" at bounding box center [179, 70] width 5 height 5
radio input "false"
radio input "true"
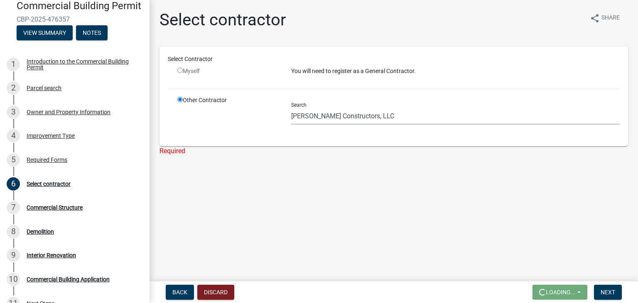
scroll to position [38, 0]
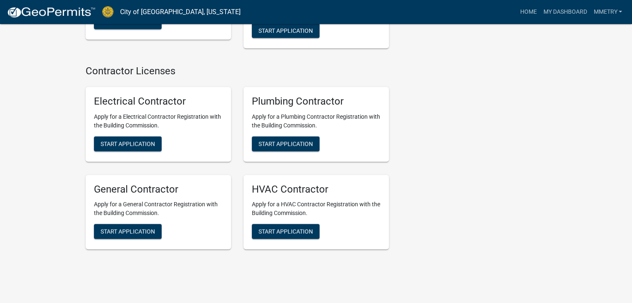
scroll to position [1875, 0]
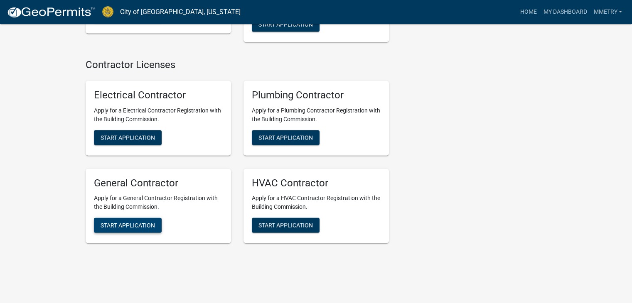
click at [131, 222] on span "Start Application" at bounding box center [128, 225] width 54 height 7
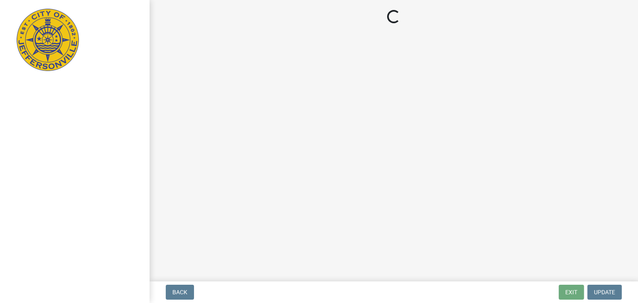
select select "Kentucky"
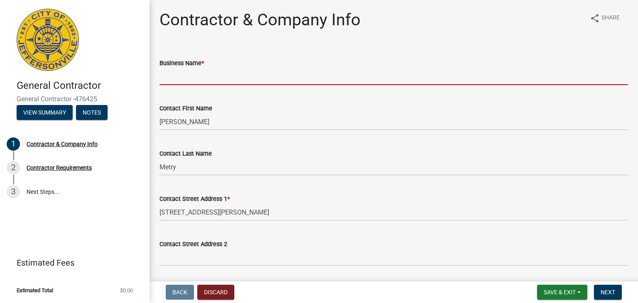
click at [166, 80] on input "Business Name *" at bounding box center [393, 76] width 469 height 17
type input "[PERSON_NAME] Constructors"
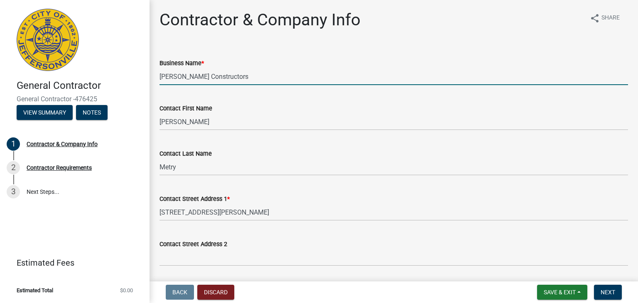
select select "KY"
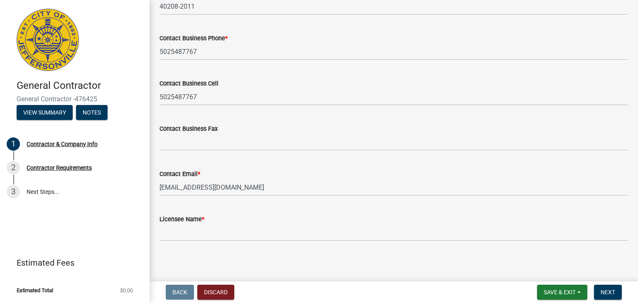
scroll to position [400, 0]
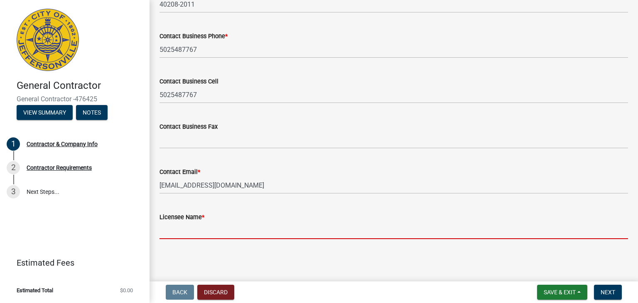
click at [176, 232] on input "Licensee Name *" at bounding box center [393, 230] width 469 height 17
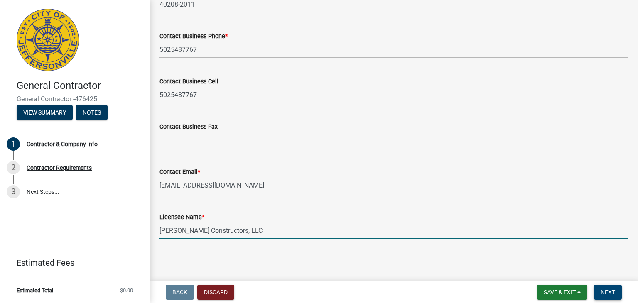
type input "[PERSON_NAME] Constructors, LLC"
click at [605, 288] on button "Next" at bounding box center [608, 292] width 28 height 15
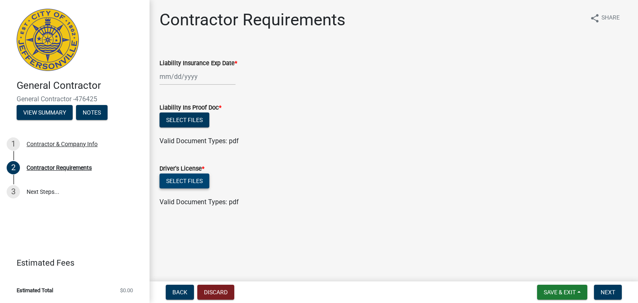
click at [189, 183] on button "Select files" at bounding box center [184, 181] width 50 height 15
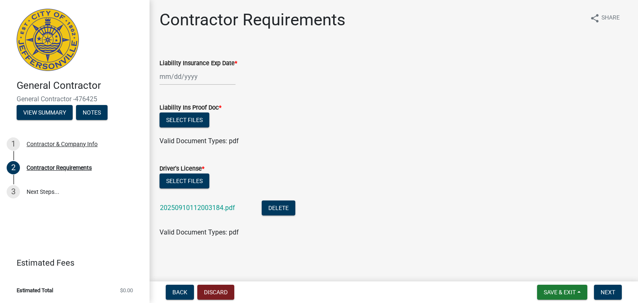
click at [164, 79] on div at bounding box center [197, 76] width 76 height 17
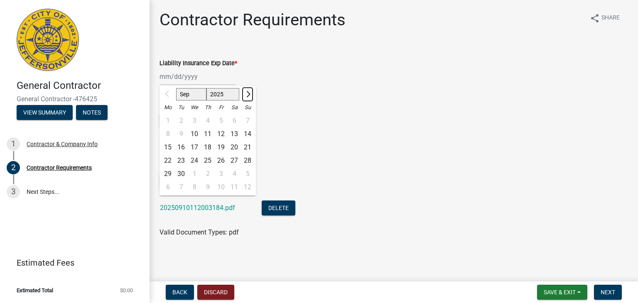
click at [248, 95] on span "Next month" at bounding box center [247, 94] width 6 height 6
select select "12"
click at [183, 173] on div "30" at bounding box center [180, 173] width 13 height 13
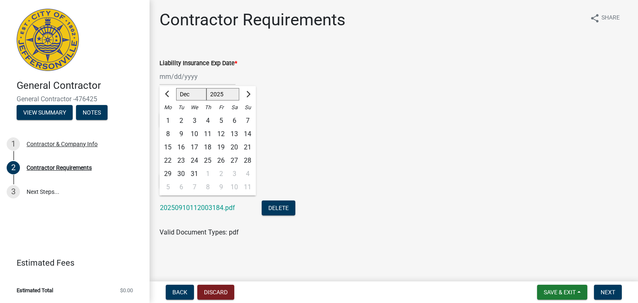
type input "[DATE]"
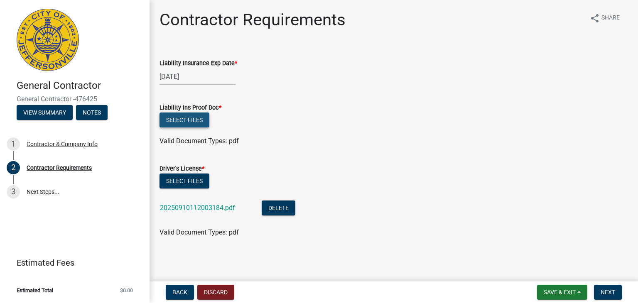
click at [189, 121] on button "Select files" at bounding box center [184, 120] width 50 height 15
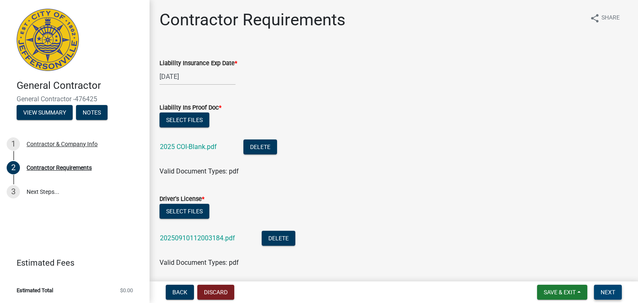
click at [610, 290] on span "Next" at bounding box center [608, 292] width 15 height 7
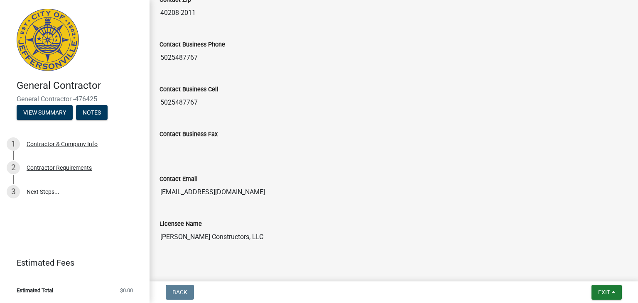
scroll to position [444, 0]
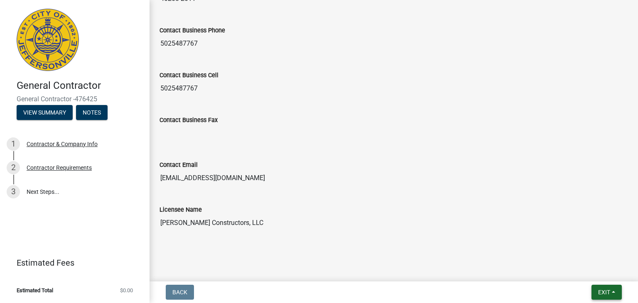
click at [605, 291] on span "Exit" at bounding box center [604, 292] width 12 height 7
click at [581, 271] on button "Save & Exit" at bounding box center [589, 271] width 66 height 20
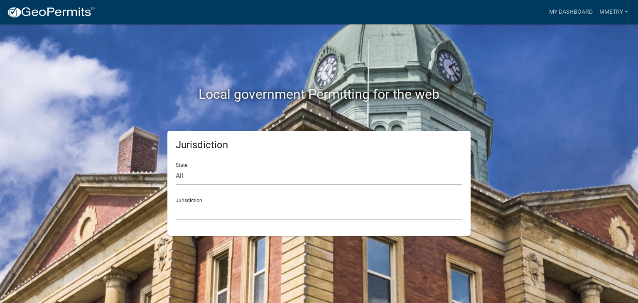
click at [187, 176] on select "All Colorado Georgia Indiana Iowa Kansas Minnesota Ohio South Carolina Wisconsin" at bounding box center [319, 176] width 287 height 17
select select "[US_STATE]"
click at [176, 168] on select "All [US_STATE] [US_STATE] [US_STATE] [US_STATE] [US_STATE] [US_STATE] [US_STATE…" at bounding box center [319, 176] width 287 height 17
click at [183, 213] on select "City of [GEOGRAPHIC_DATA], [US_STATE] City of [GEOGRAPHIC_DATA], [US_STATE] Cit…" at bounding box center [319, 211] width 287 height 17
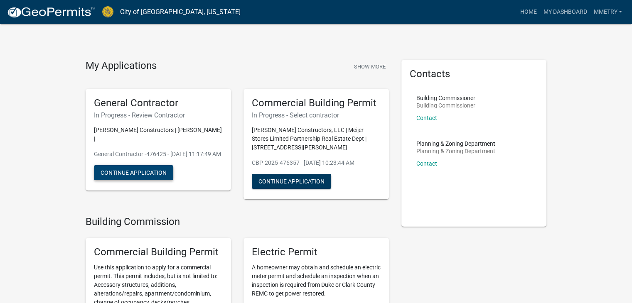
click at [138, 174] on button "Continue Application" at bounding box center [133, 172] width 79 height 15
click at [284, 184] on button "Continue Application" at bounding box center [291, 181] width 79 height 15
click at [131, 174] on button "Continue Application" at bounding box center [133, 172] width 79 height 15
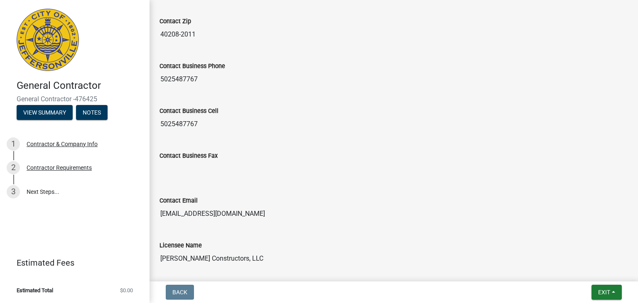
scroll to position [444, 0]
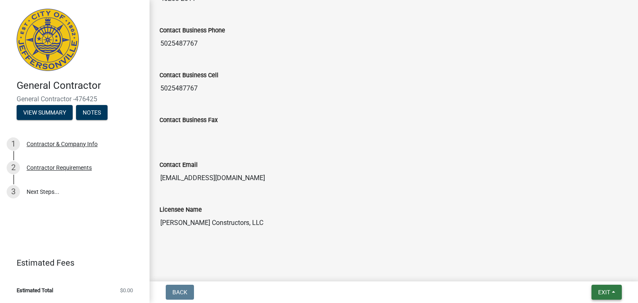
click at [598, 290] on span "Exit" at bounding box center [604, 292] width 12 height 7
click at [582, 271] on button "Save & Exit" at bounding box center [589, 271] width 66 height 20
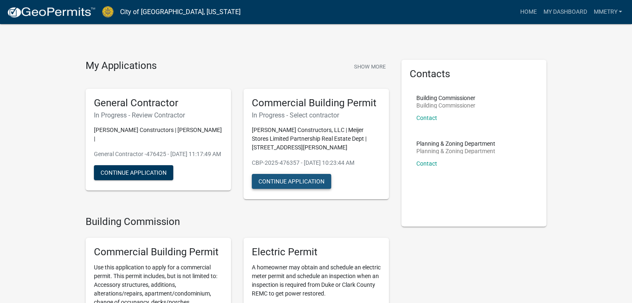
click at [299, 183] on button "Continue Application" at bounding box center [291, 181] width 79 height 15
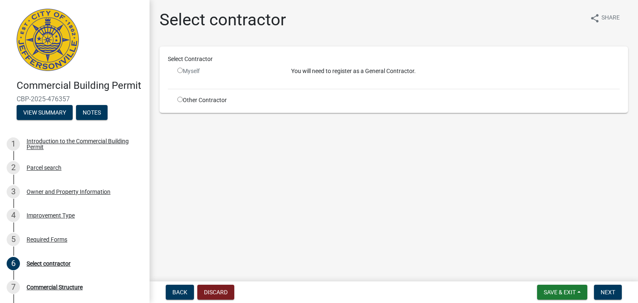
click at [179, 69] on input "radio" at bounding box center [179, 70] width 5 height 5
click at [338, 80] on div "You will need to register as a General Contractor." at bounding box center [455, 74] width 341 height 15
click at [334, 108] on div "Select Contractor Myself You will need to register as a General Contractor. Oth…" at bounding box center [393, 80] width 469 height 66
click at [182, 71] on input "radio" at bounding box center [179, 70] width 5 height 5
click at [179, 71] on input "radio" at bounding box center [179, 70] width 5 height 5
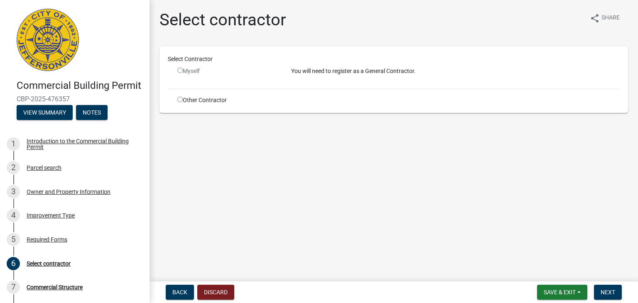
click at [179, 71] on input "radio" at bounding box center [179, 70] width 5 height 5
radio input "false"
click at [358, 72] on p "You will need to register as a General Contractor." at bounding box center [455, 71] width 329 height 9
click at [610, 292] on span "Next" at bounding box center [608, 292] width 15 height 7
click at [339, 103] on div "Other Contractor" at bounding box center [398, 100] width 455 height 9
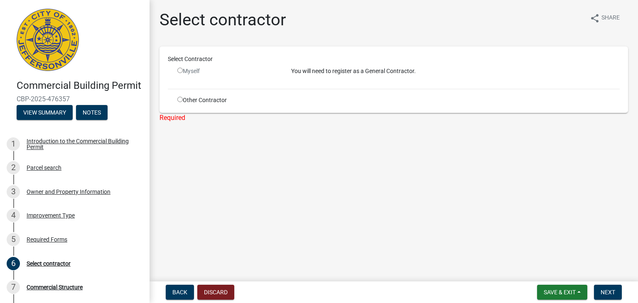
click at [179, 98] on input "radio" at bounding box center [179, 99] width 5 height 5
radio input "true"
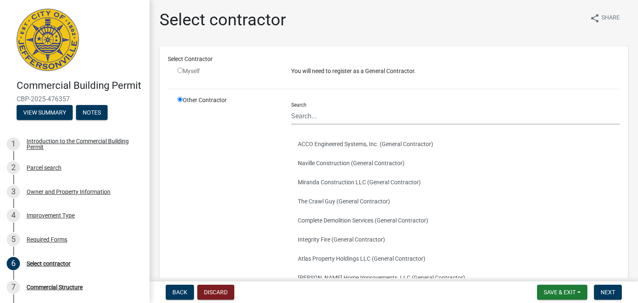
click at [287, 113] on div "Search ACCO Engineered Systems, Inc. (General Contractor) Naville Construction …" at bounding box center [455, 223] width 341 height 254
click at [296, 118] on input "Search" at bounding box center [455, 116] width 329 height 17
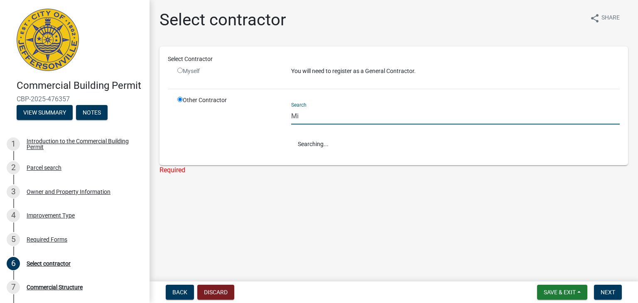
type input "M"
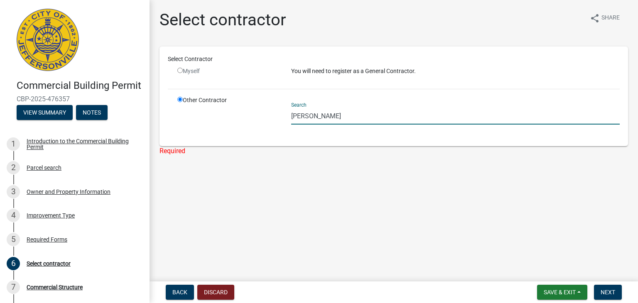
type input "[PERSON_NAME] Constructors, LLC"
click at [601, 287] on button "Next" at bounding box center [608, 292] width 28 height 15
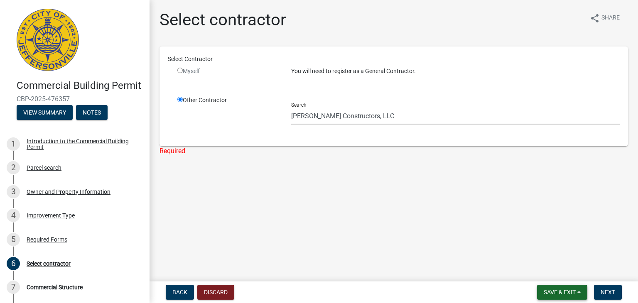
click at [555, 294] on span "Save & Exit" at bounding box center [560, 292] width 32 height 7
click at [543, 272] on button "Save & Exit" at bounding box center [554, 271] width 66 height 20
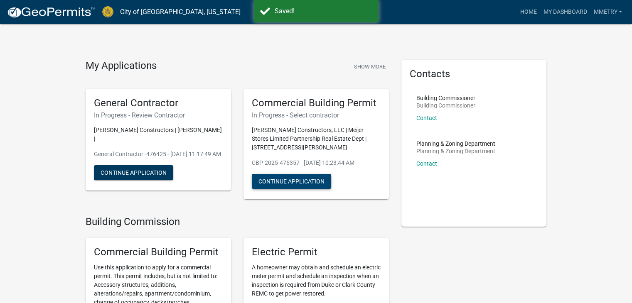
click at [292, 183] on button "Continue Application" at bounding box center [291, 181] width 79 height 15
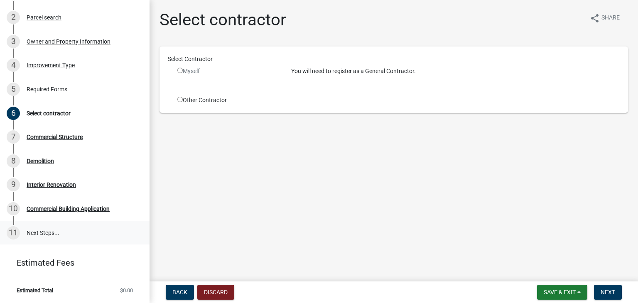
scroll to position [163, 0]
click at [37, 135] on div "Commercial Structure" at bounding box center [55, 137] width 56 height 6
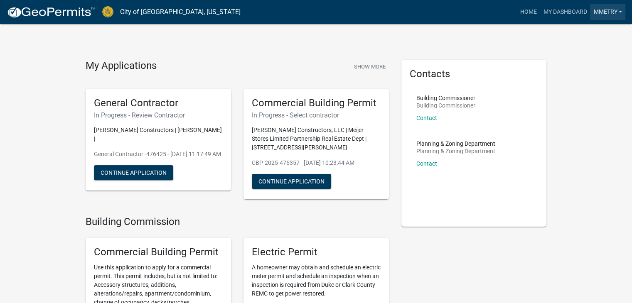
click at [605, 10] on link "mmetry" at bounding box center [607, 12] width 35 height 16
click at [577, 81] on link "Logout" at bounding box center [589, 81] width 71 height 20
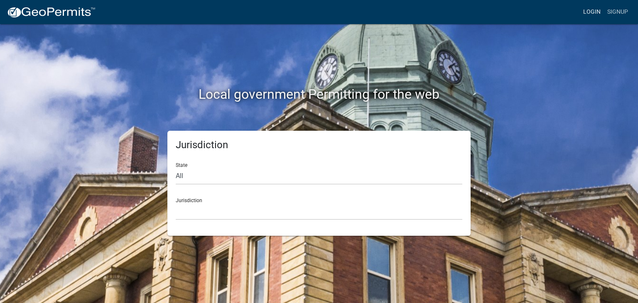
click at [595, 12] on link "Login" at bounding box center [592, 12] width 24 height 16
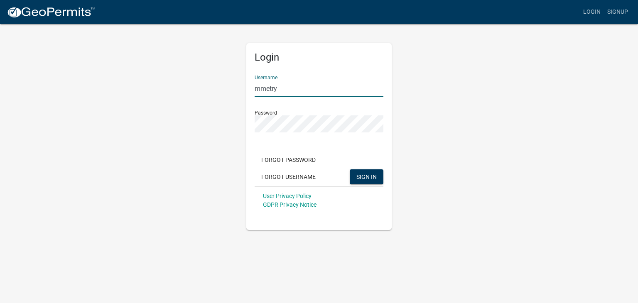
drag, startPoint x: 282, startPoint y: 90, endPoint x: 148, endPoint y: 110, distance: 135.3
click at [148, 110] on div "Login Username mmetry Password Forgot Password Forgot Username SIGN IN User Pri…" at bounding box center [319, 126] width 474 height 207
click at [350, 169] on button "SIGN IN" at bounding box center [367, 176] width 34 height 15
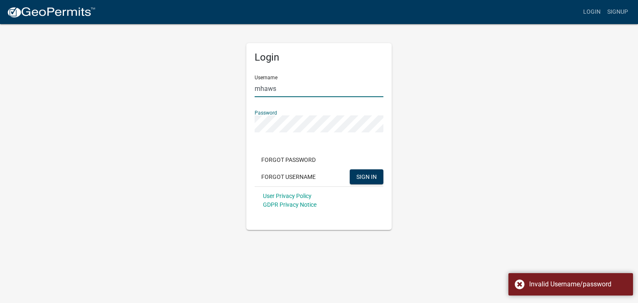
click at [285, 86] on input "mhaws" at bounding box center [319, 88] width 129 height 17
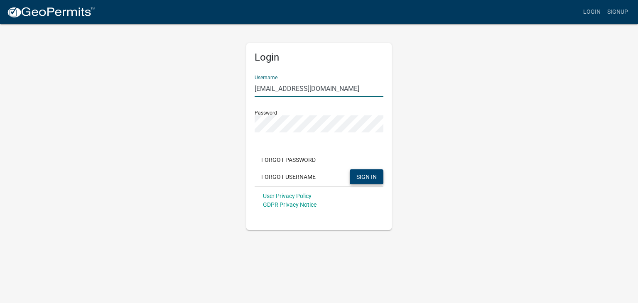
type input "mhaws@badgettllc.com"
click at [359, 172] on button "SIGN IN" at bounding box center [367, 176] width 34 height 15
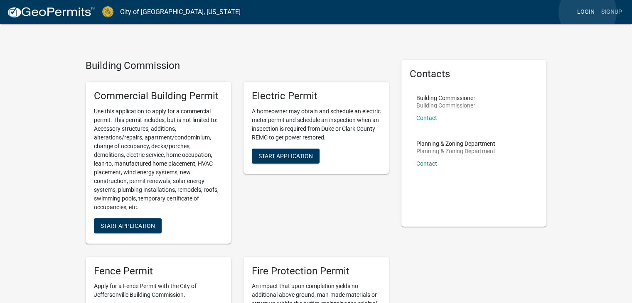
click at [587, 12] on link "Login" at bounding box center [586, 12] width 24 height 16
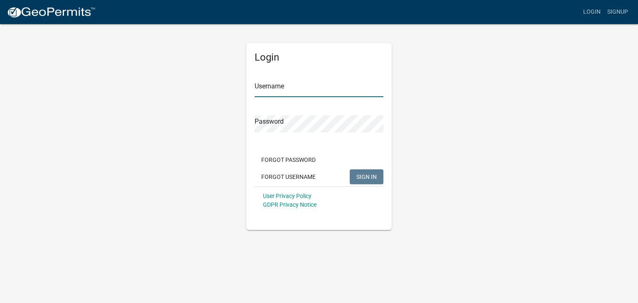
type input "mmetry"
click at [283, 92] on input "mmetry" at bounding box center [319, 88] width 129 height 17
click at [367, 182] on button "SIGN IN" at bounding box center [367, 176] width 34 height 15
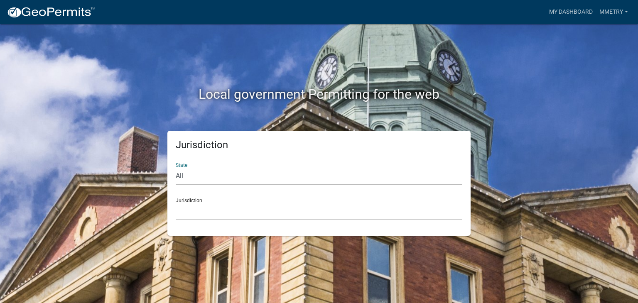
click at [207, 179] on select "All [US_STATE] [US_STATE] [US_STATE] [US_STATE] [US_STATE] [US_STATE] [US_STATE…" at bounding box center [319, 176] width 287 height 17
select select "[US_STATE]"
click at [176, 168] on select "All [US_STATE] [US_STATE] [US_STATE] [US_STATE] [US_STATE] [US_STATE] [US_STATE…" at bounding box center [319, 176] width 287 height 17
click at [208, 213] on select "City of [GEOGRAPHIC_DATA], [US_STATE] City of [GEOGRAPHIC_DATA], [US_STATE] Cit…" at bounding box center [319, 211] width 287 height 17
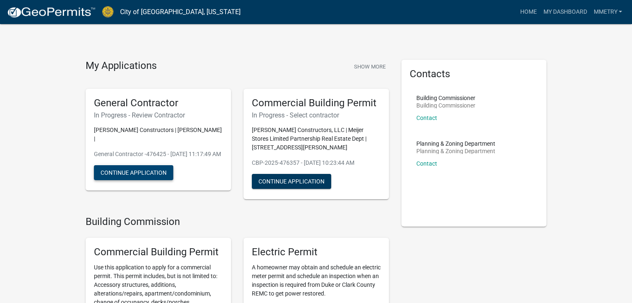
click at [128, 172] on button "Continue Application" at bounding box center [133, 172] width 79 height 15
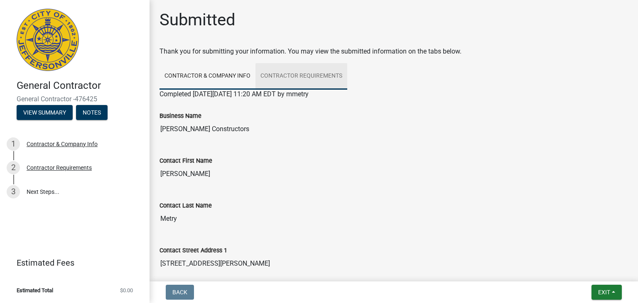
click at [316, 74] on link "Contractor Requirements" at bounding box center [301, 76] width 92 height 27
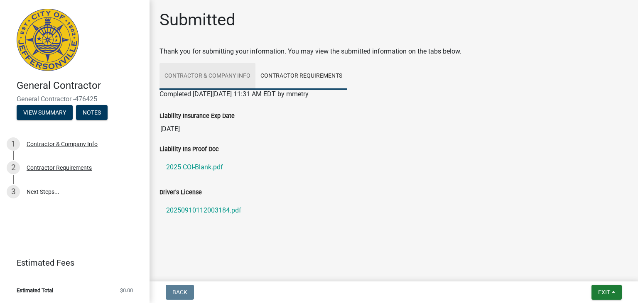
click at [206, 76] on link "Contractor & Company Info" at bounding box center [207, 76] width 96 height 27
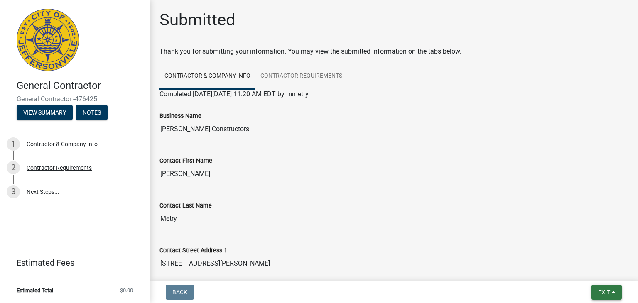
click at [601, 291] on span "Exit" at bounding box center [604, 292] width 12 height 7
click at [579, 273] on button "Save & Exit" at bounding box center [589, 271] width 66 height 20
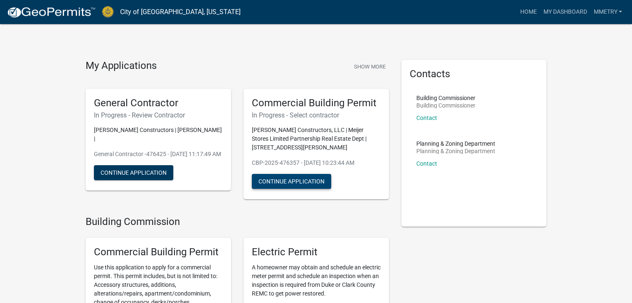
click at [305, 182] on button "Continue Application" at bounding box center [291, 181] width 79 height 15
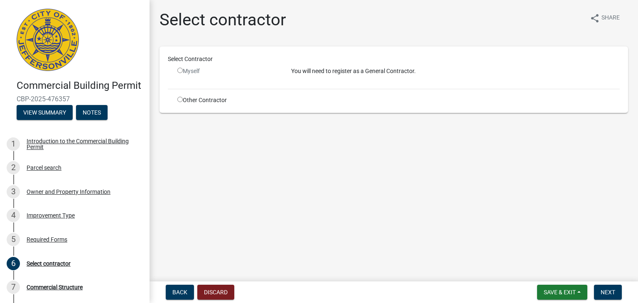
click at [178, 99] on input "radio" at bounding box center [179, 99] width 5 height 5
radio input "true"
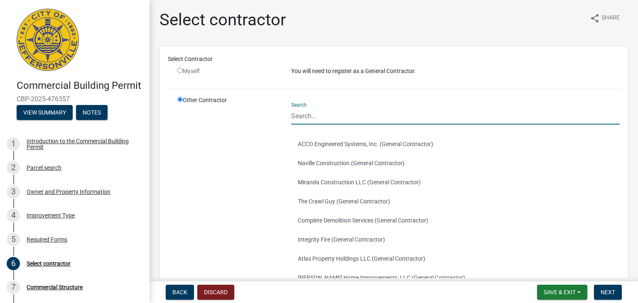
click at [314, 118] on input "Search" at bounding box center [455, 116] width 329 height 17
type input "[PERSON_NAME] Constructors, LLC"
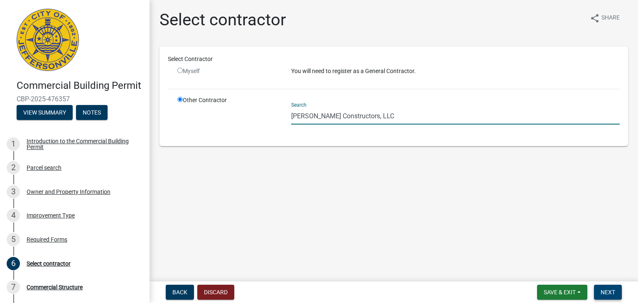
click at [616, 290] on button "Next" at bounding box center [608, 292] width 28 height 15
click at [233, 198] on main "Select contractor share Share Select Contractor Myself You will need to registe…" at bounding box center [394, 139] width 488 height 278
drag, startPoint x: 378, startPoint y: 118, endPoint x: 194, endPoint y: 115, distance: 184.9
click at [195, 115] on div "Other Contractor Search [PERSON_NAME] Constructors, LLC" at bounding box center [398, 117] width 455 height 42
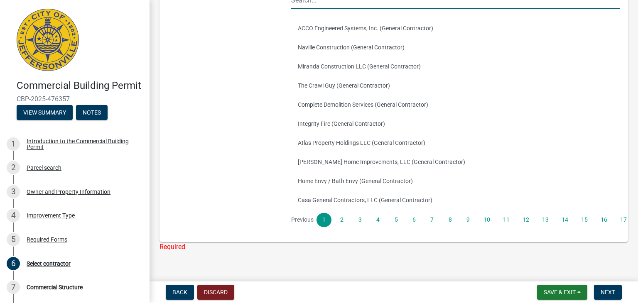
scroll to position [125, 0]
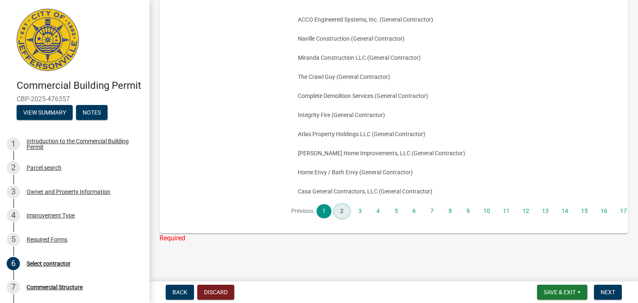
click at [339, 211] on link "2" at bounding box center [341, 211] width 15 height 14
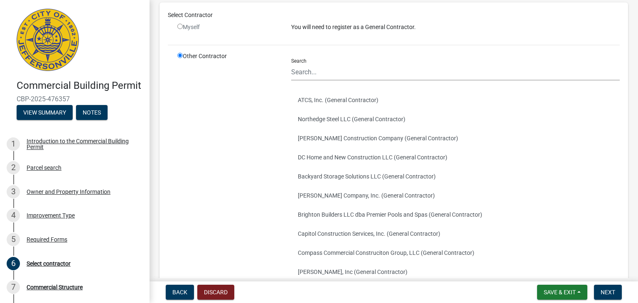
scroll to position [0, 0]
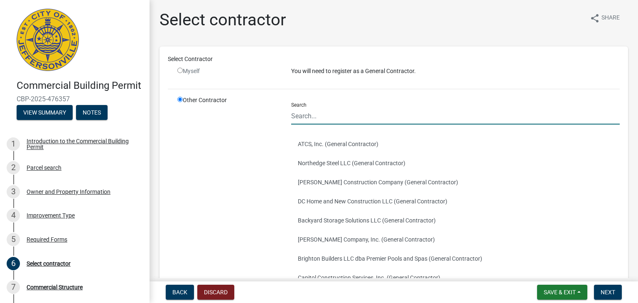
click at [304, 115] on input "Search" at bounding box center [455, 116] width 329 height 17
click at [219, 142] on div "Other Contractor" at bounding box center [228, 223] width 114 height 254
